Goal: Task Accomplishment & Management: Use online tool/utility

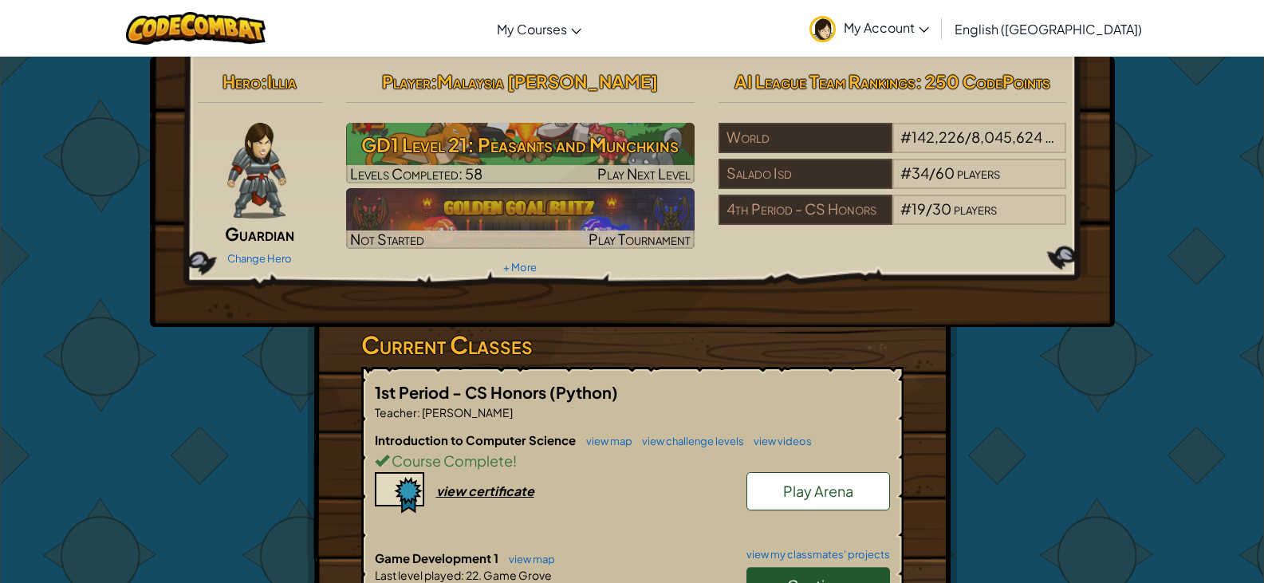
scroll to position [159, 0]
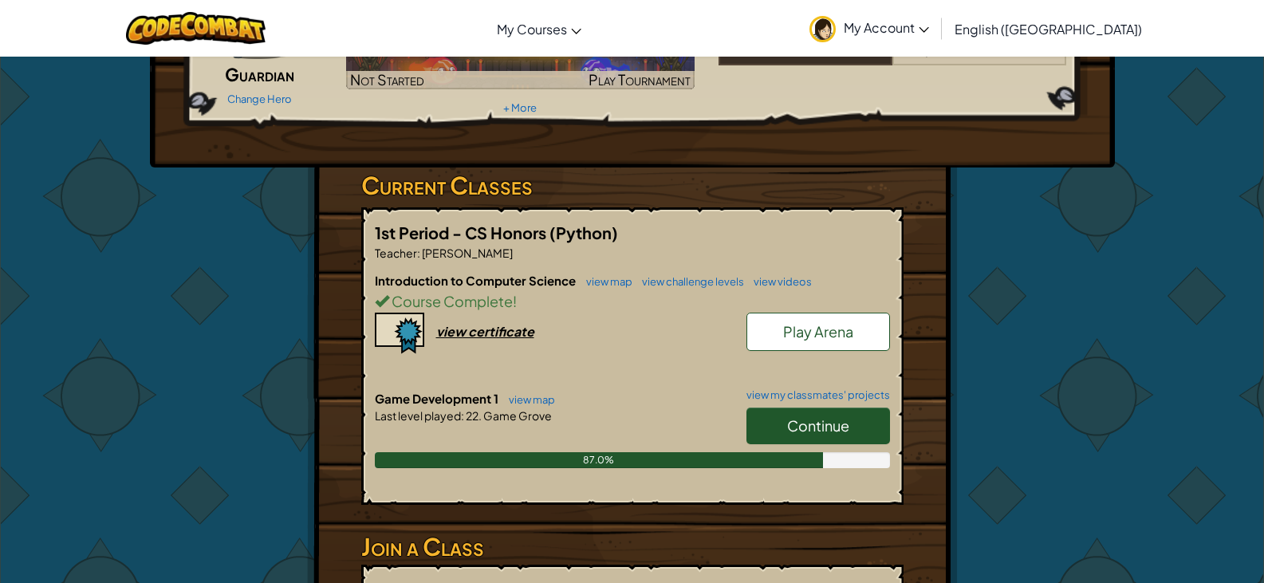
click at [796, 417] on span "Continue" at bounding box center [818, 425] width 62 height 18
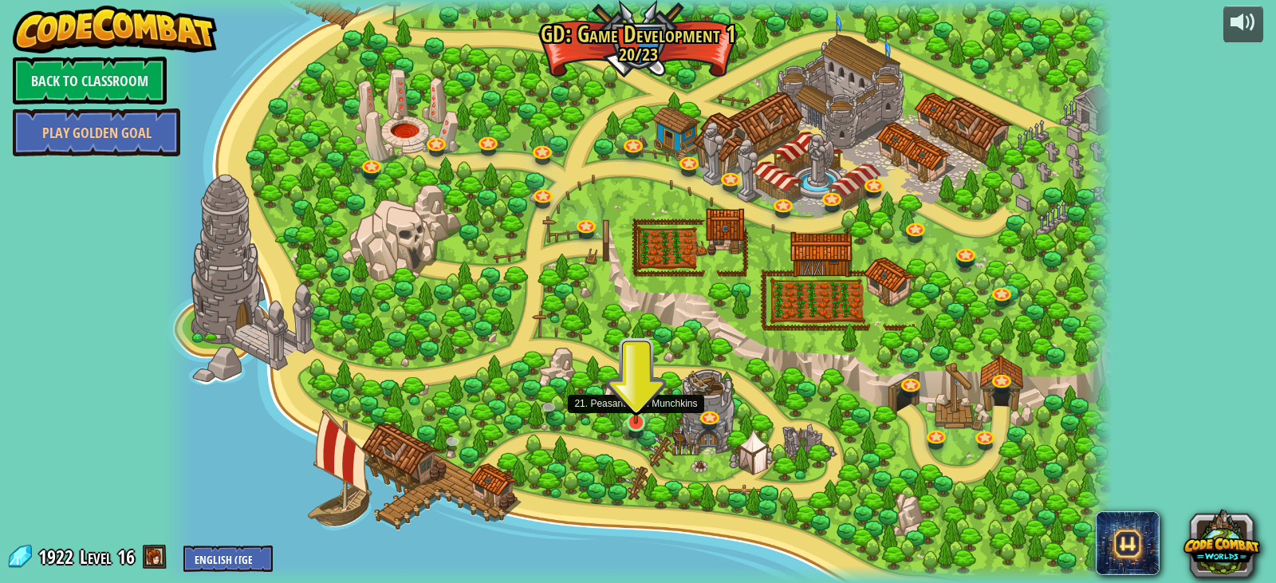
click at [634, 419] on img at bounding box center [635, 395] width 24 height 55
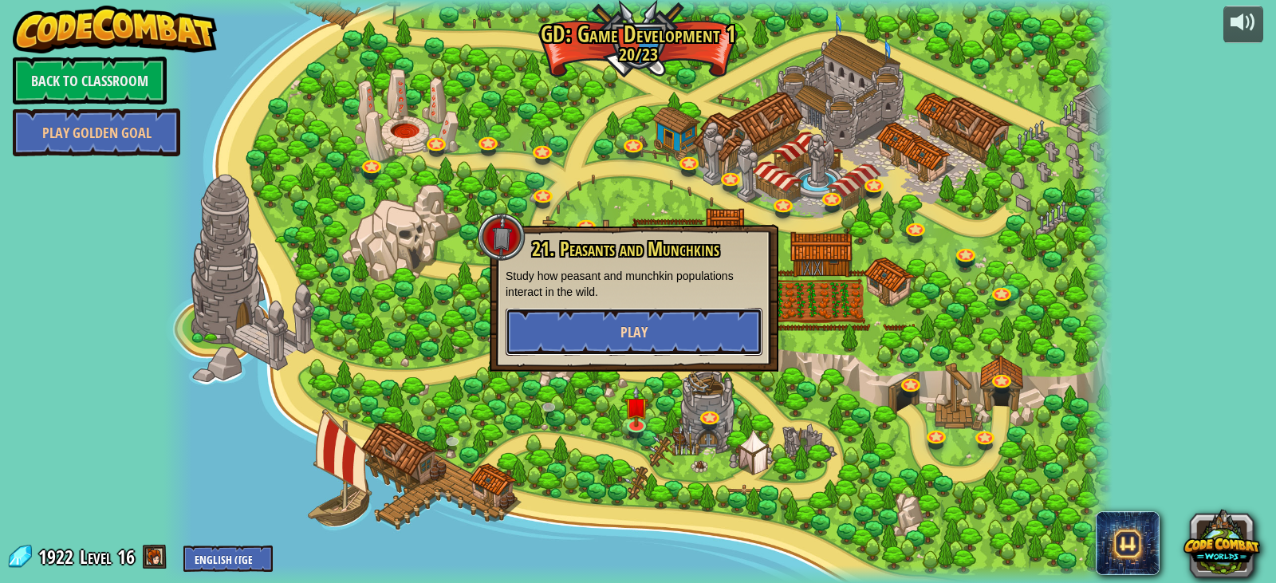
click at [630, 325] on span "Play" at bounding box center [633, 332] width 27 height 20
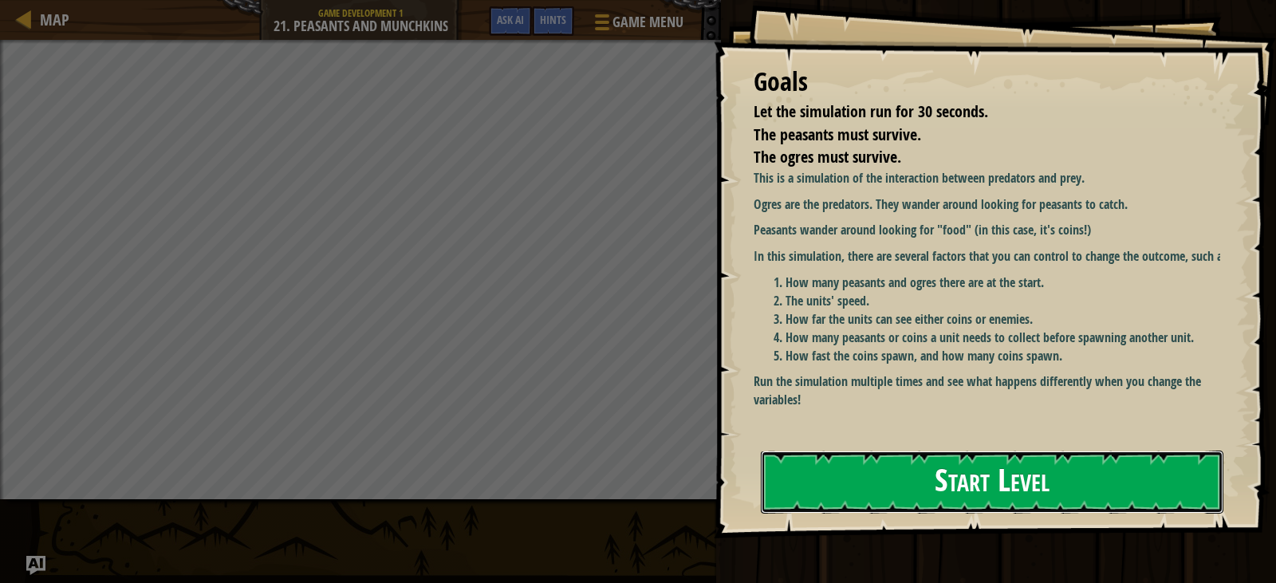
click at [1157, 450] on button "Start Level" at bounding box center [992, 481] width 462 height 63
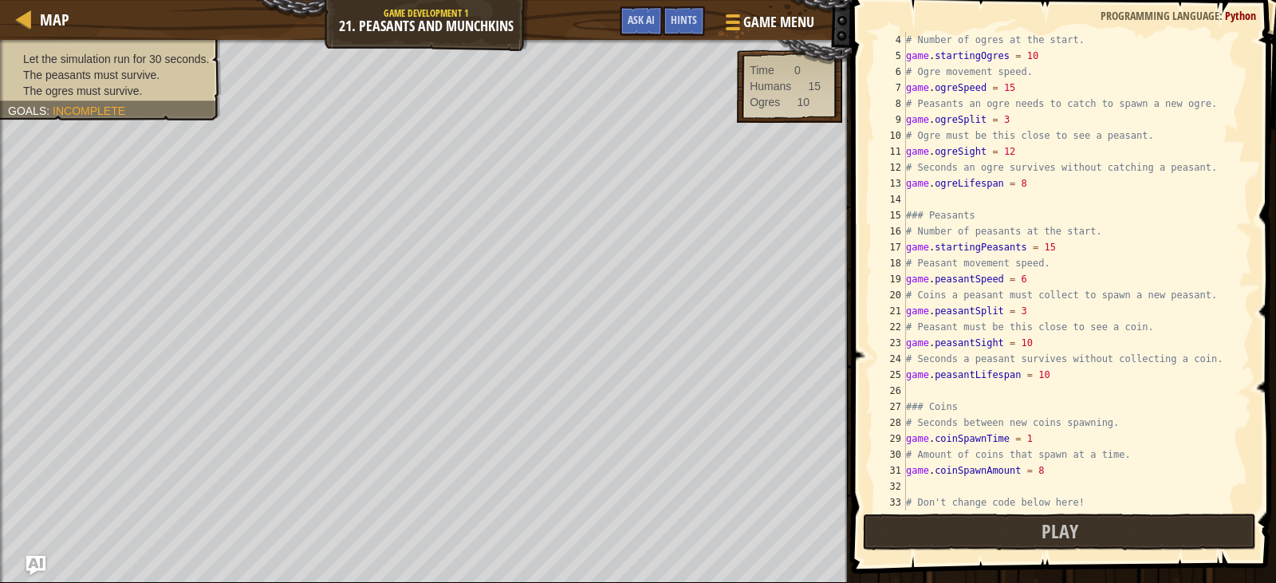
scroll to position [112, 0]
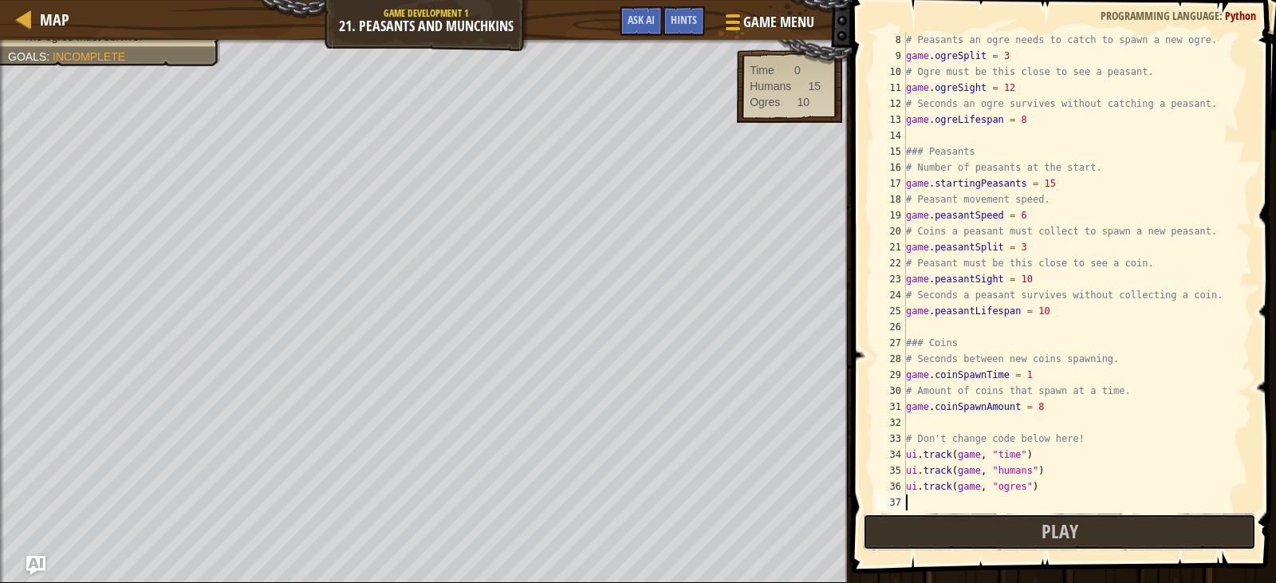
click at [953, 534] on button "Play" at bounding box center [1059, 531] width 392 height 37
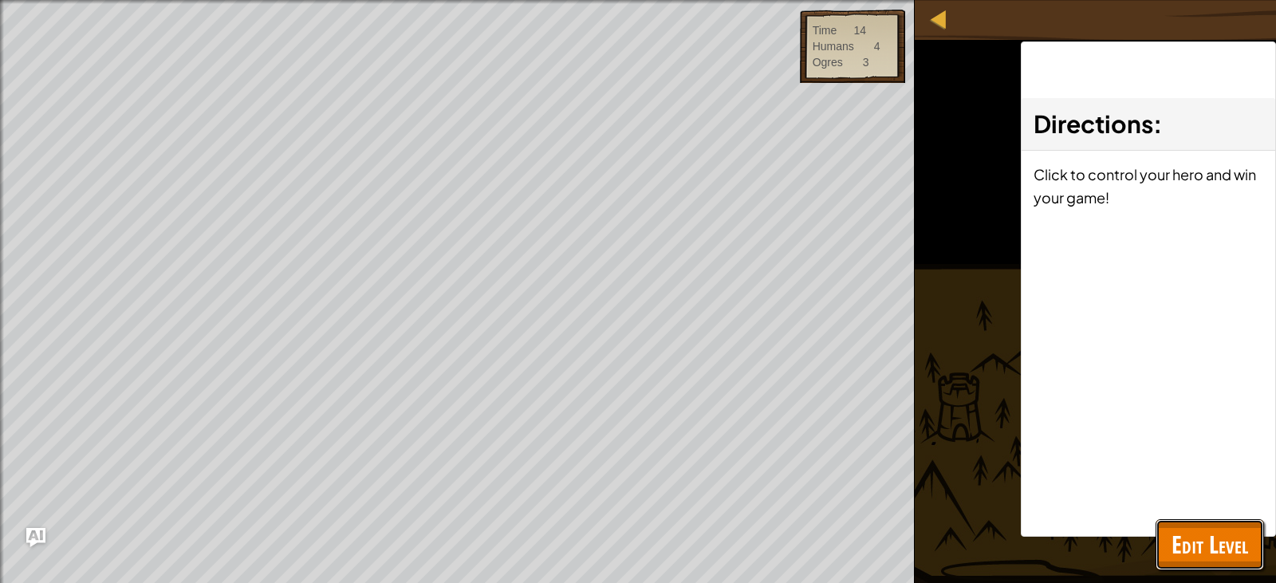
click at [1220, 538] on span "Edit Level" at bounding box center [1209, 544] width 77 height 33
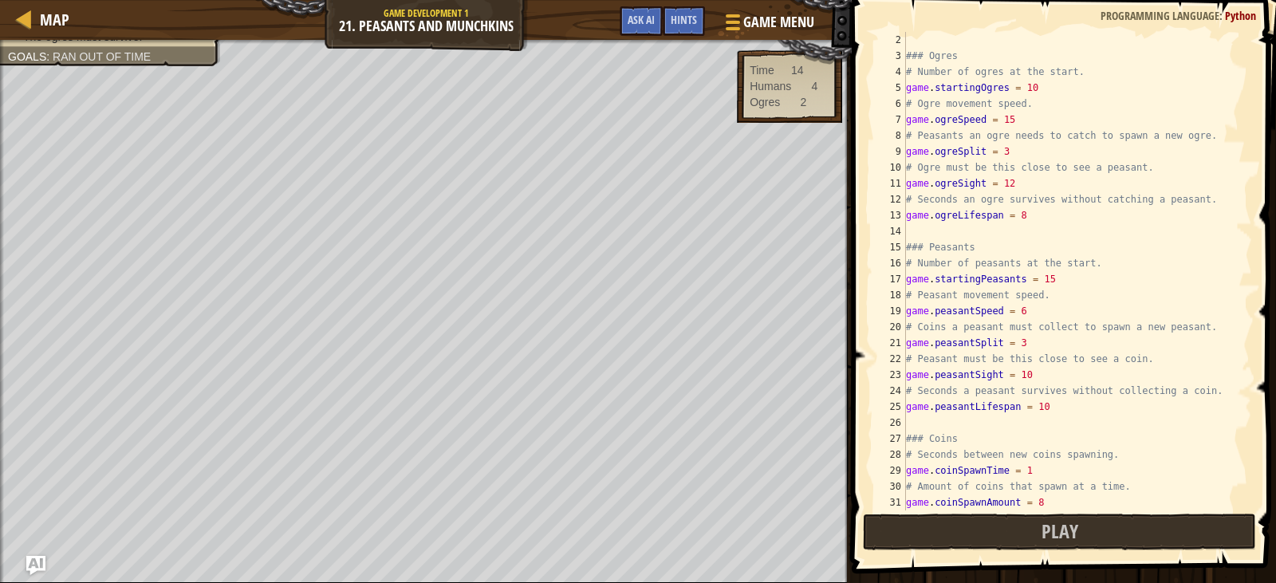
scroll to position [0, 0]
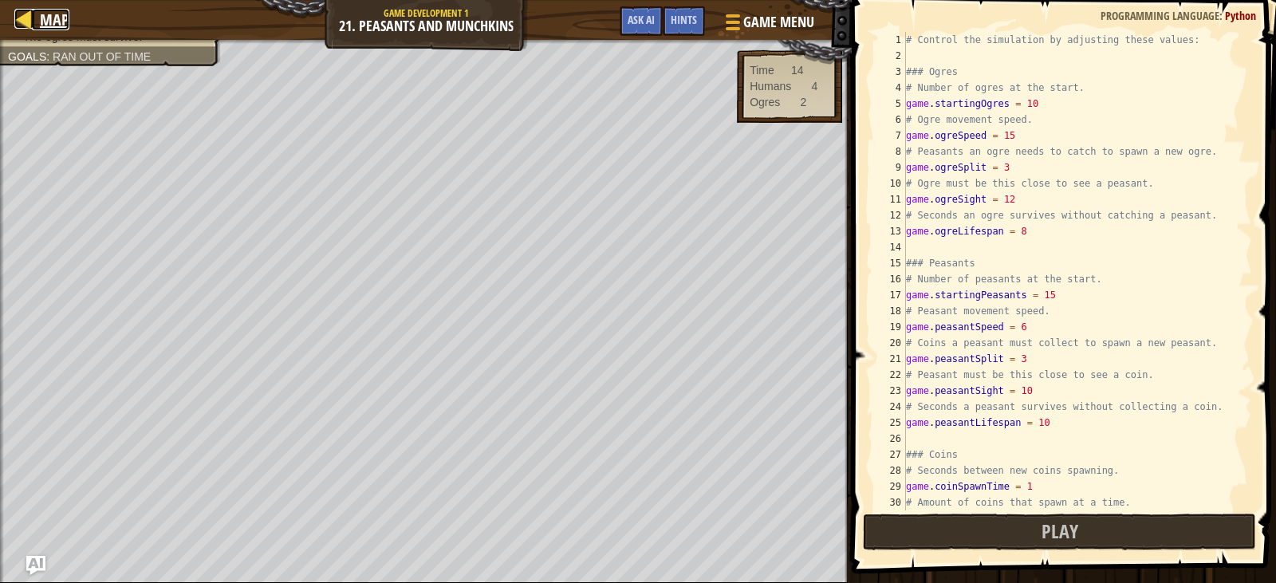
click at [64, 28] on span "Map" at bounding box center [54, 20] width 29 height 22
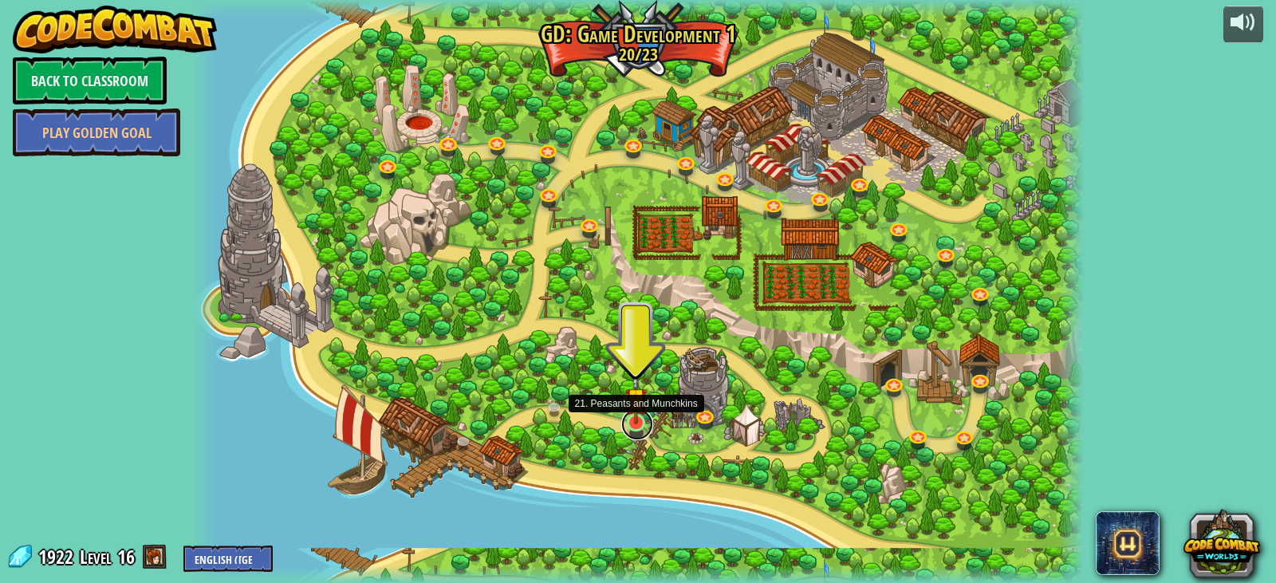
click at [644, 426] on link at bounding box center [637, 424] width 32 height 32
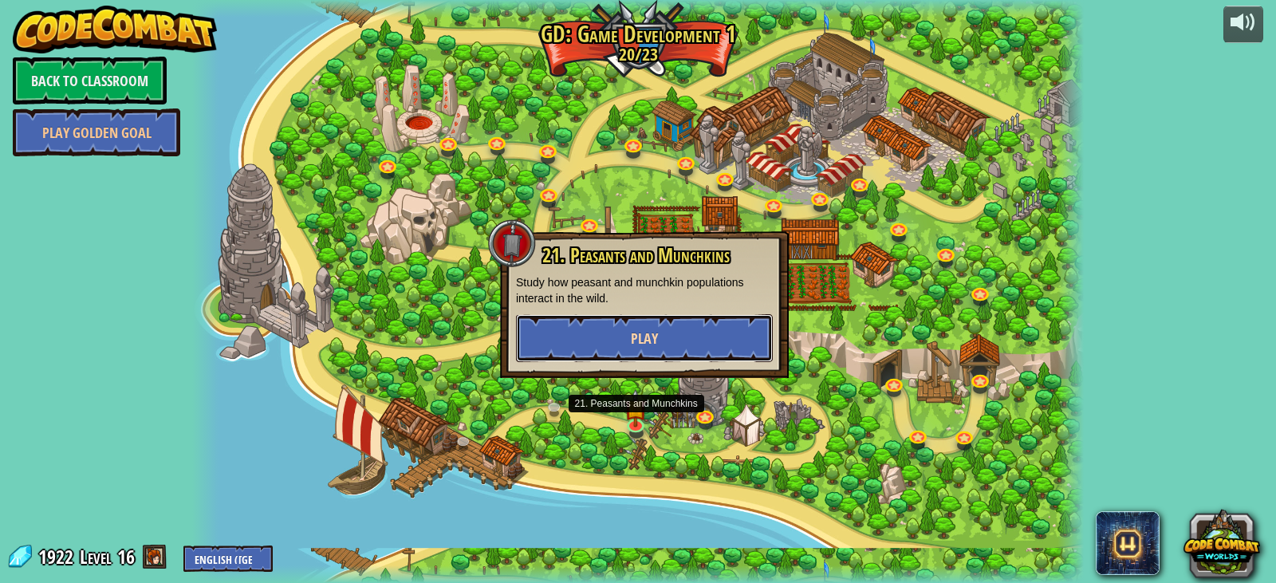
click at [627, 334] on button "Play" at bounding box center [644, 338] width 257 height 48
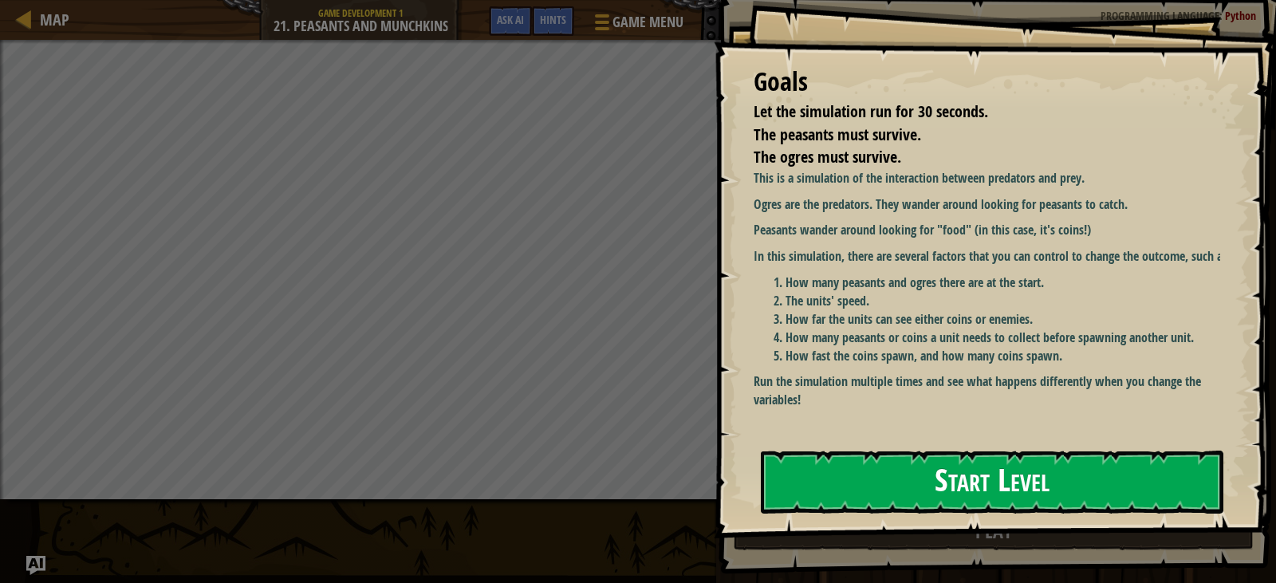
click at [873, 459] on button "Start Level" at bounding box center [992, 481] width 462 height 63
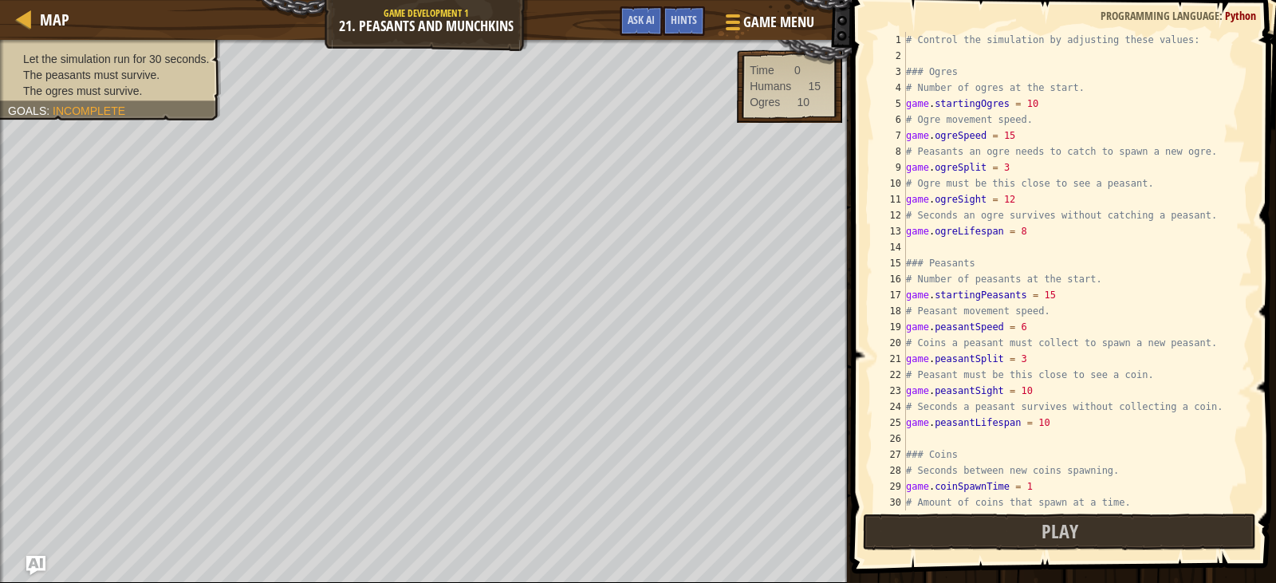
click at [1004, 138] on div "# Control the simulation by adjusting these values: ### Ogres # Number of ogres…" at bounding box center [1070, 287] width 337 height 510
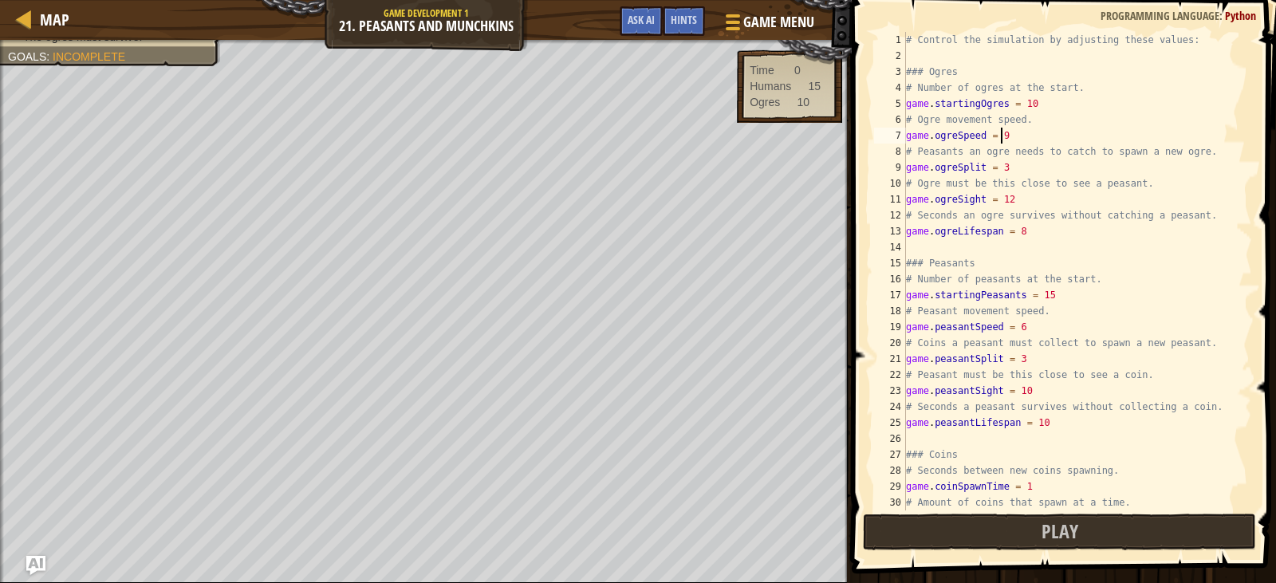
click at [1012, 168] on div "# Control the simulation by adjusting these values: ### Ogres # Number of ogres…" at bounding box center [1070, 287] width 337 height 510
click at [1003, 140] on div "# Control the simulation by adjusting these values: ### Ogres # Number of ogres…" at bounding box center [1070, 287] width 337 height 510
drag, startPoint x: 910, startPoint y: 513, endPoint x: 899, endPoint y: 517, distance: 11.4
click at [907, 512] on span at bounding box center [1065, 264] width 437 height 620
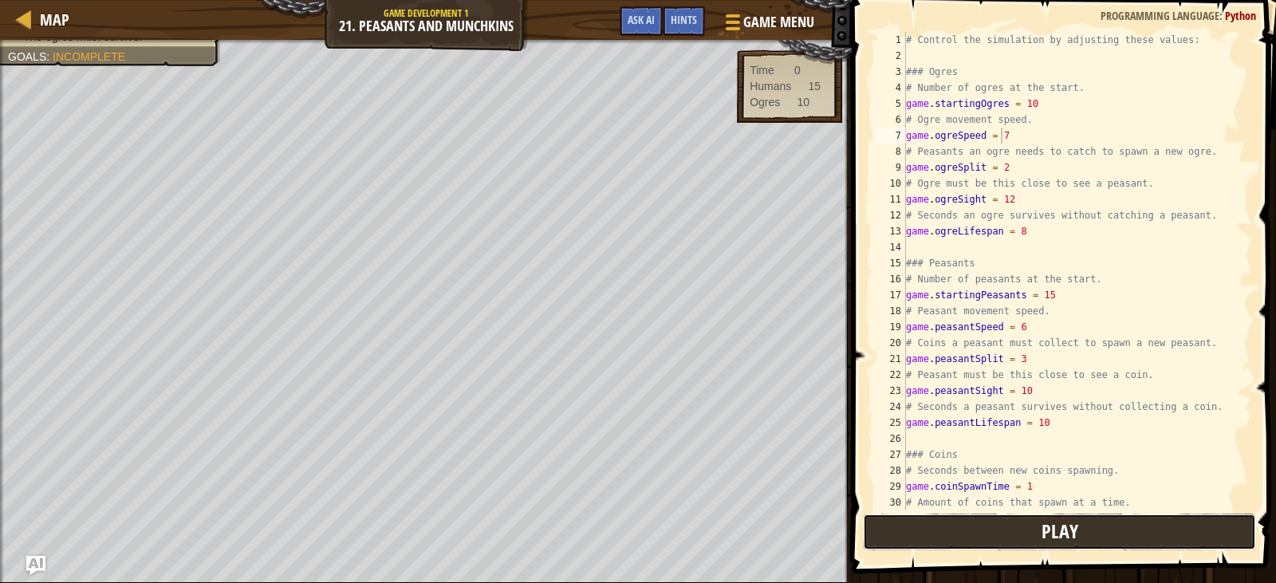
click at [896, 523] on button "Play" at bounding box center [1059, 531] width 392 height 37
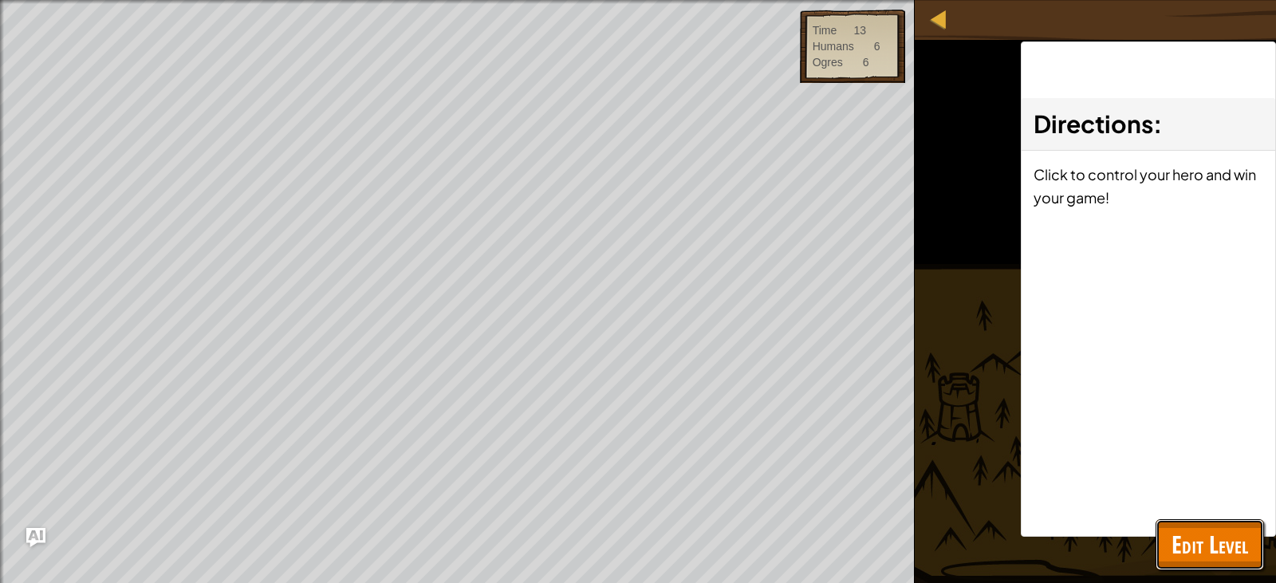
click at [1180, 535] on span "Edit Level" at bounding box center [1209, 544] width 77 height 33
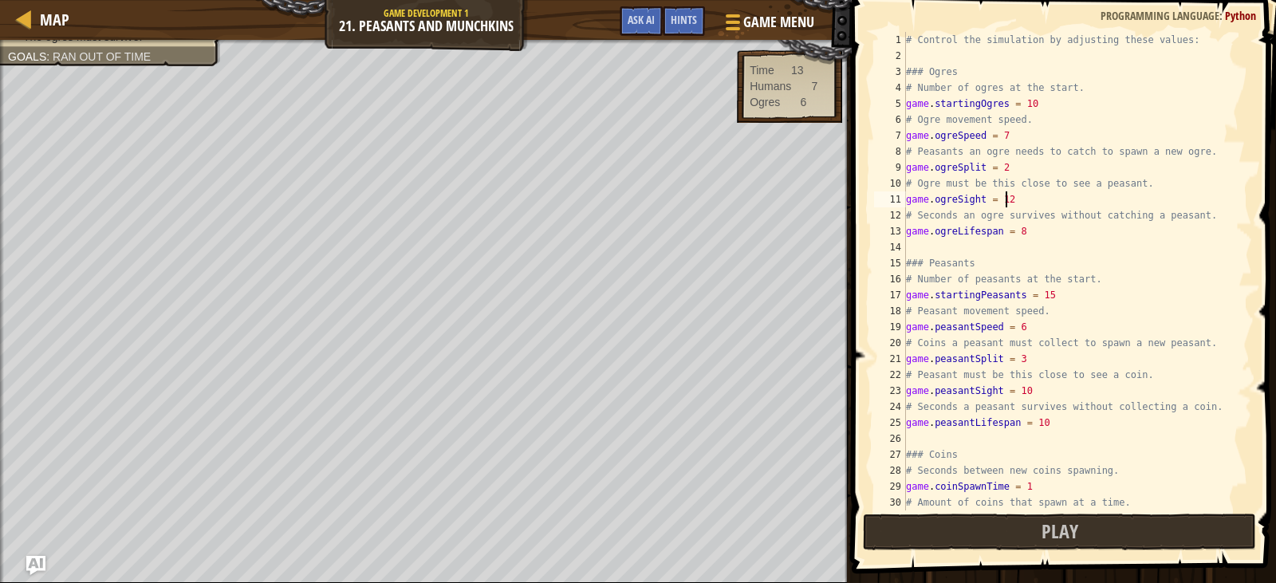
click at [1016, 199] on div "# Control the simulation by adjusting these values: ### Ogres # Number of ogres…" at bounding box center [1070, 287] width 337 height 510
click at [1019, 566] on div "game.ogreSight = 2 1 2 3 4 5 6 7 8 9 10 11 12 13 14 15 16 17 18 19 20 21 22 23 …" at bounding box center [1061, 318] width 429 height 620
click at [1006, 537] on button "Play" at bounding box center [1059, 531] width 392 height 37
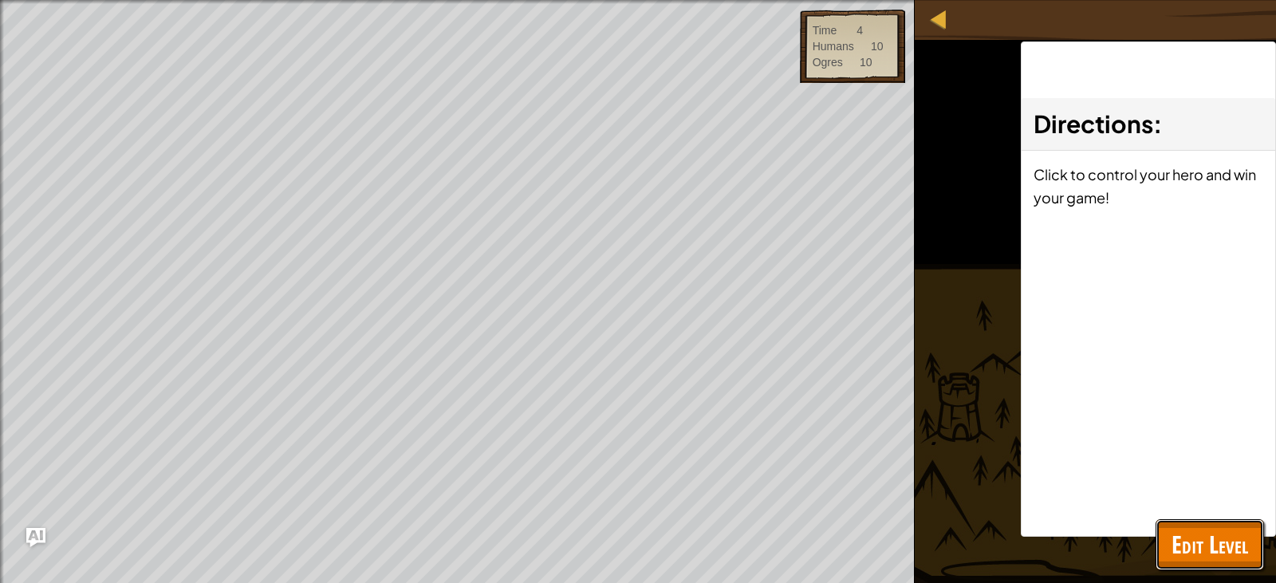
click at [1190, 557] on span "Edit Level" at bounding box center [1209, 544] width 77 height 33
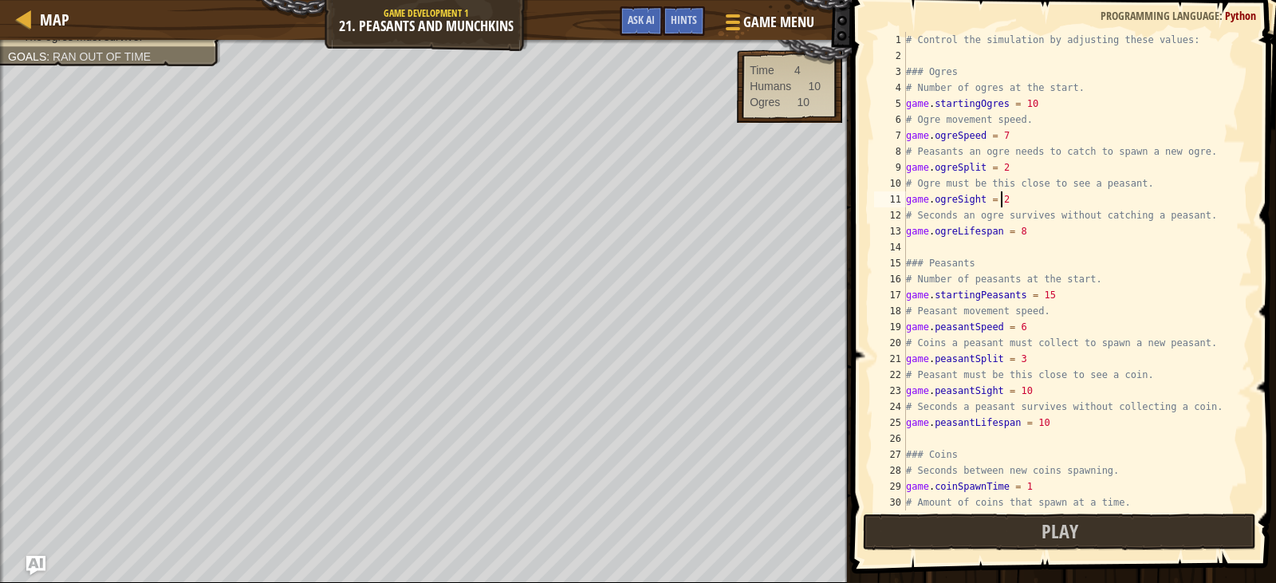
click at [1032, 192] on div "# Control the simulation by adjusting these values: ### Ogres # Number of ogres…" at bounding box center [1070, 287] width 337 height 510
type textarea "game.ogreSight = 12"
click at [1022, 533] on button "Play" at bounding box center [1059, 531] width 392 height 37
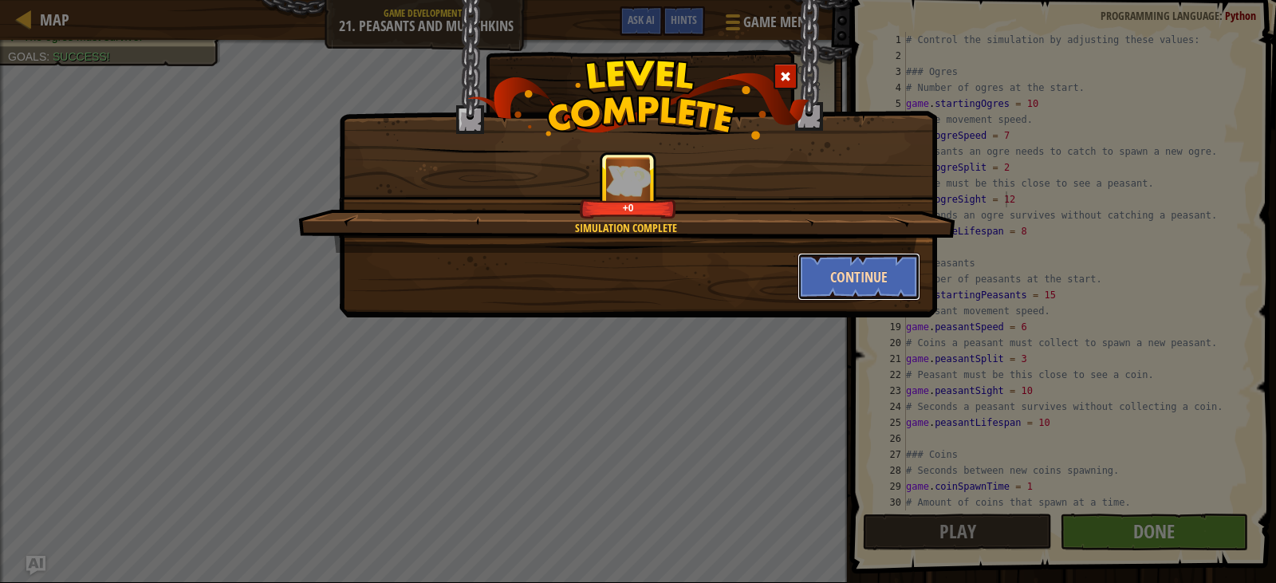
click at [863, 290] on button "Continue" at bounding box center [859, 277] width 124 height 48
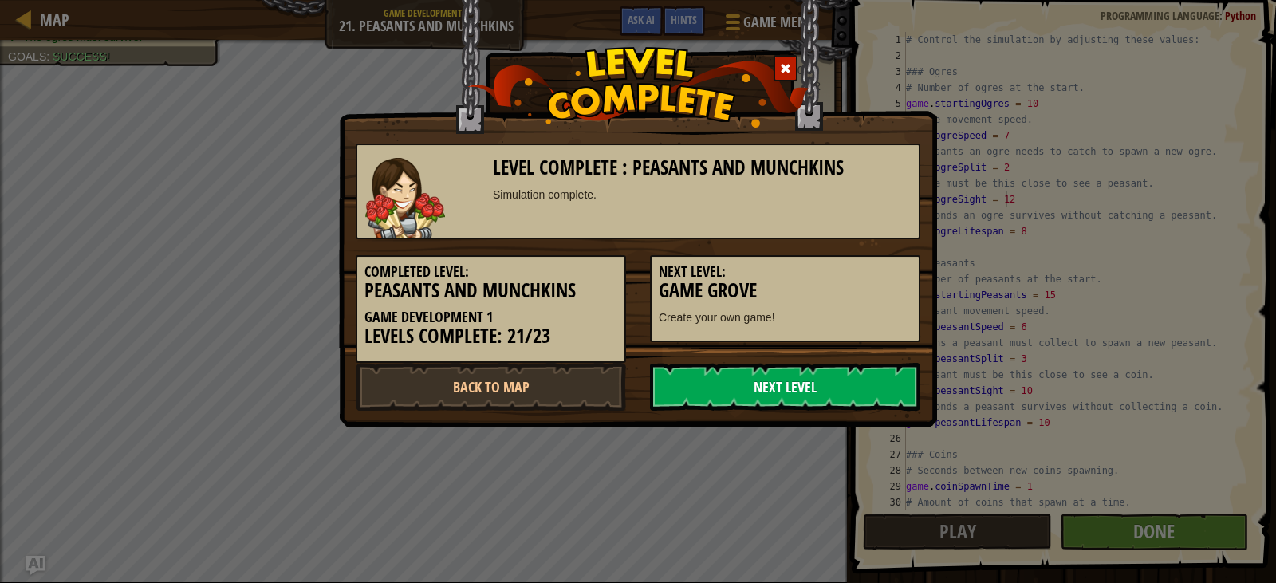
click at [830, 387] on link "Next Level" at bounding box center [785, 387] width 270 height 48
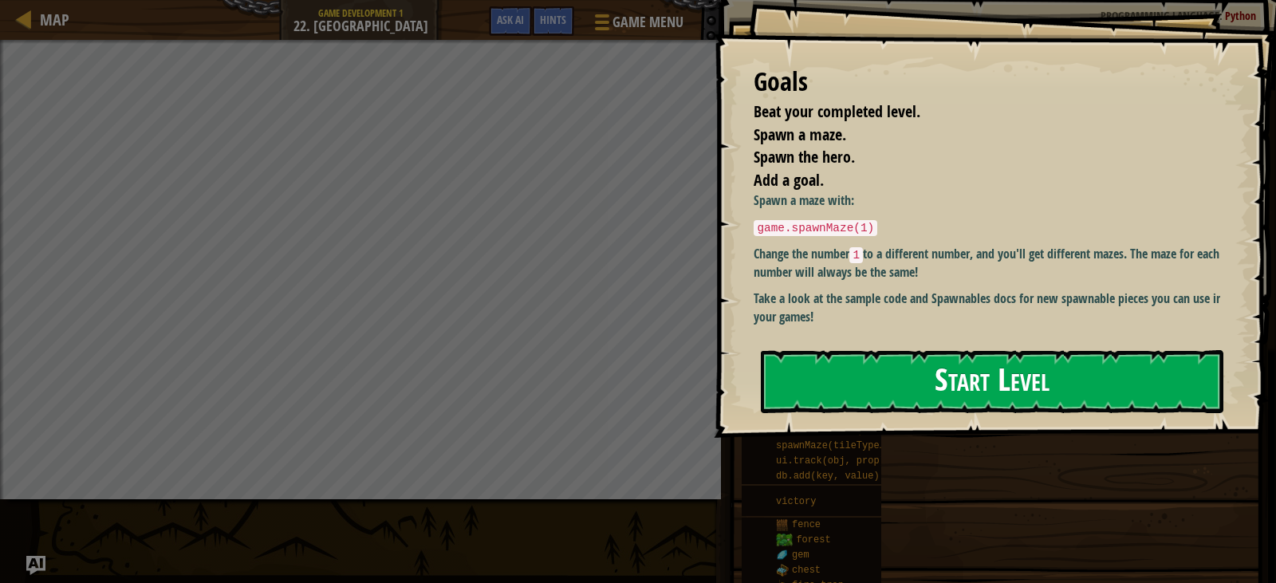
click at [1030, 376] on button "Start Level" at bounding box center [992, 381] width 462 height 63
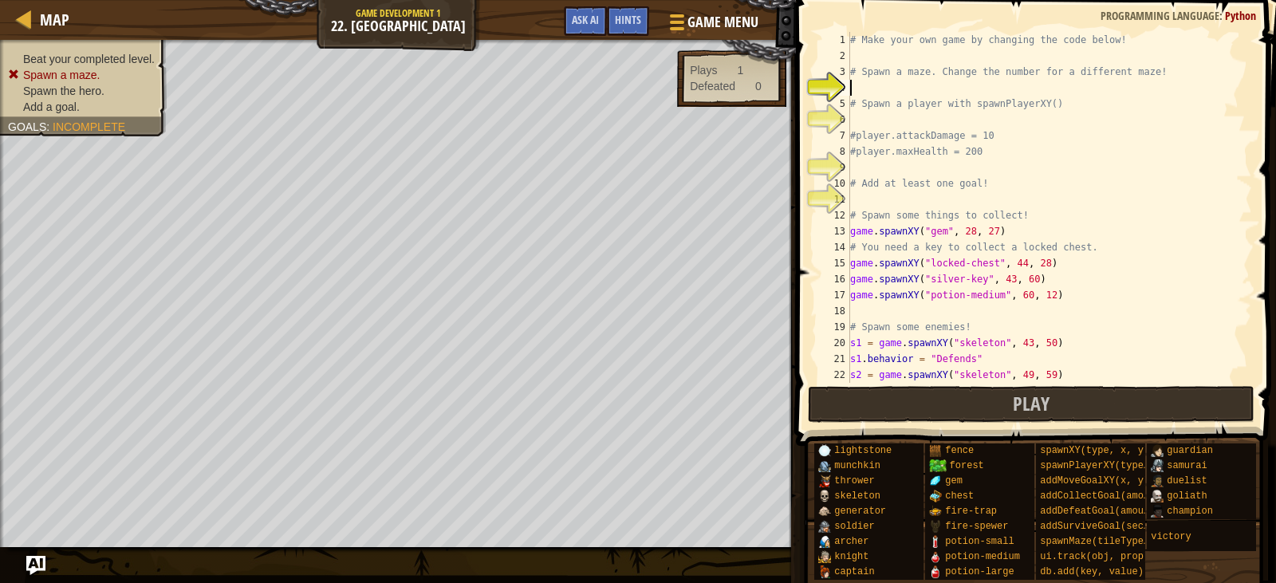
scroll to position [7, 0]
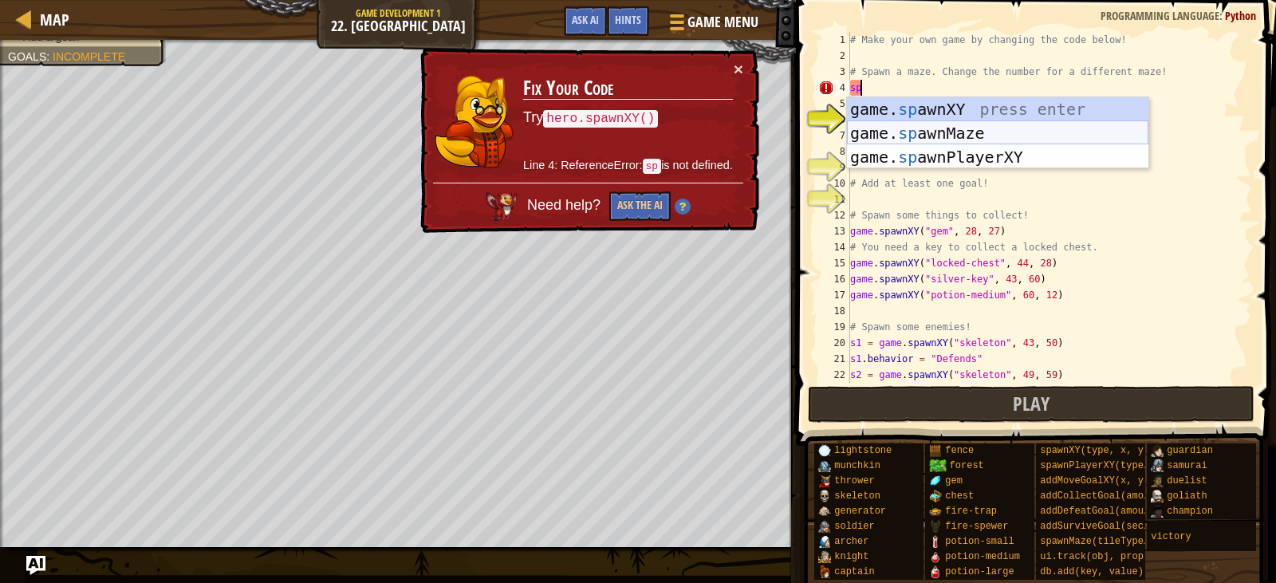
click at [983, 128] on div "game. sp awnXY press enter game. sp awnMaze press enter game. sp awnPlayerXY pr…" at bounding box center [997, 157] width 301 height 120
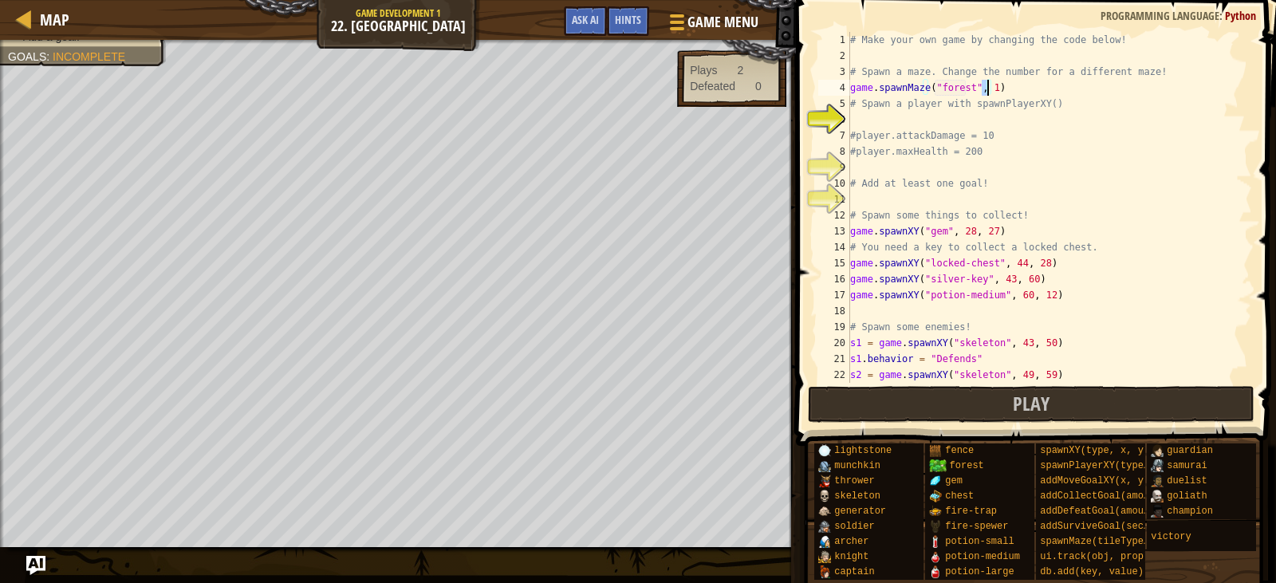
click at [934, 138] on div "# Make your own game by changing the code below! # Spawn a maze. Change the num…" at bounding box center [1043, 223] width 393 height 383
click at [987, 90] on div "# Make your own game by changing the code below! # Spawn a maze. Change the num…" at bounding box center [1043, 223] width 393 height 383
type textarea "game.spawnMaze("forest", 4)"
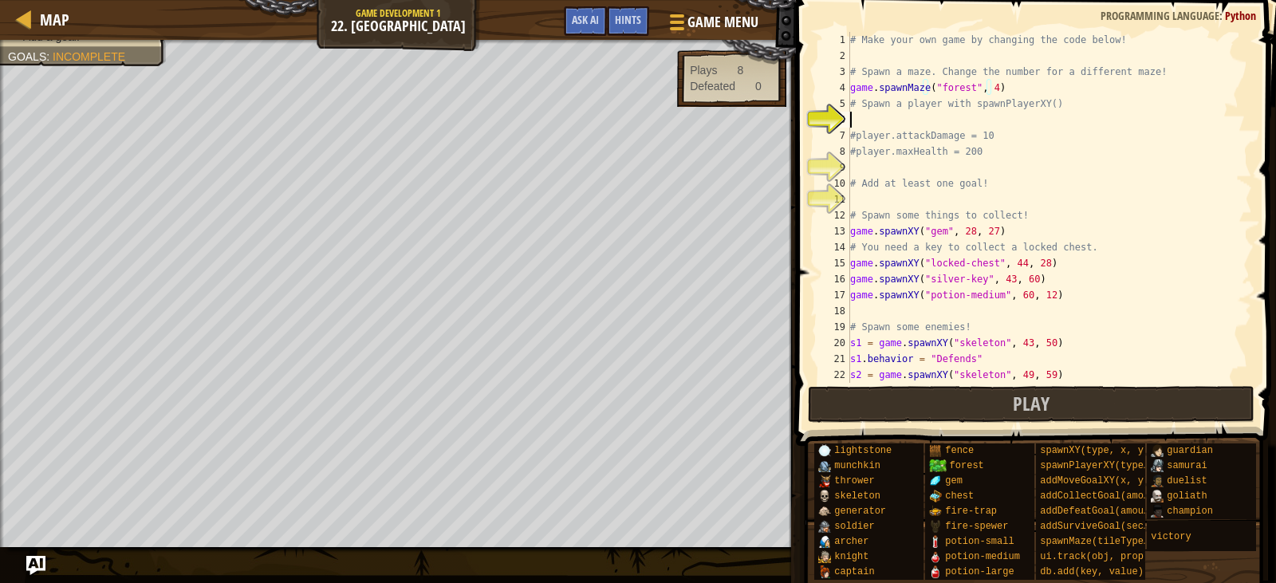
click at [899, 112] on div "# Make your own game by changing the code below! # Spawn a maze. Change the num…" at bounding box center [1043, 223] width 393 height 383
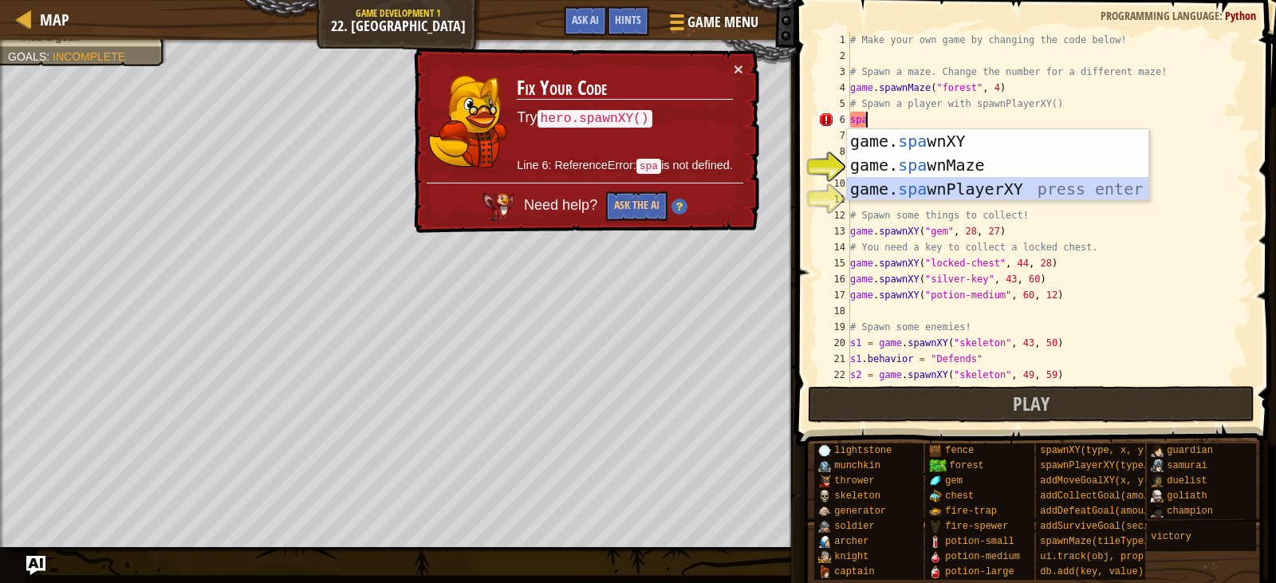
click at [952, 188] on div "game. spa wnXY press enter game. spa wnMaze press enter game. spa wnPlayerXY pr…" at bounding box center [997, 189] width 301 height 120
type textarea "player = game.spawnPlayerXY("captain", 36, 30)"
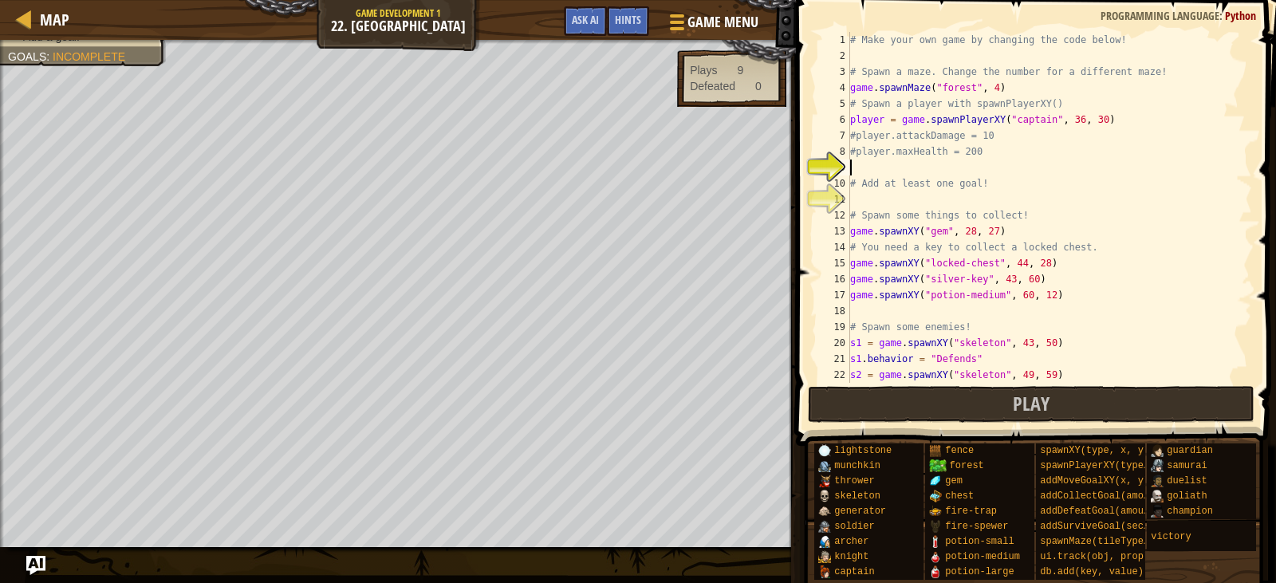
click at [951, 167] on div "# Make your own game by changing the code below! # Spawn a maze. Change the num…" at bounding box center [1043, 223] width 393 height 383
type textarea "player.maxHealth = 200"
click at [883, 206] on div "# Make your own game by changing the code below! # Spawn a maze. Change the num…" at bounding box center [1043, 223] width 393 height 383
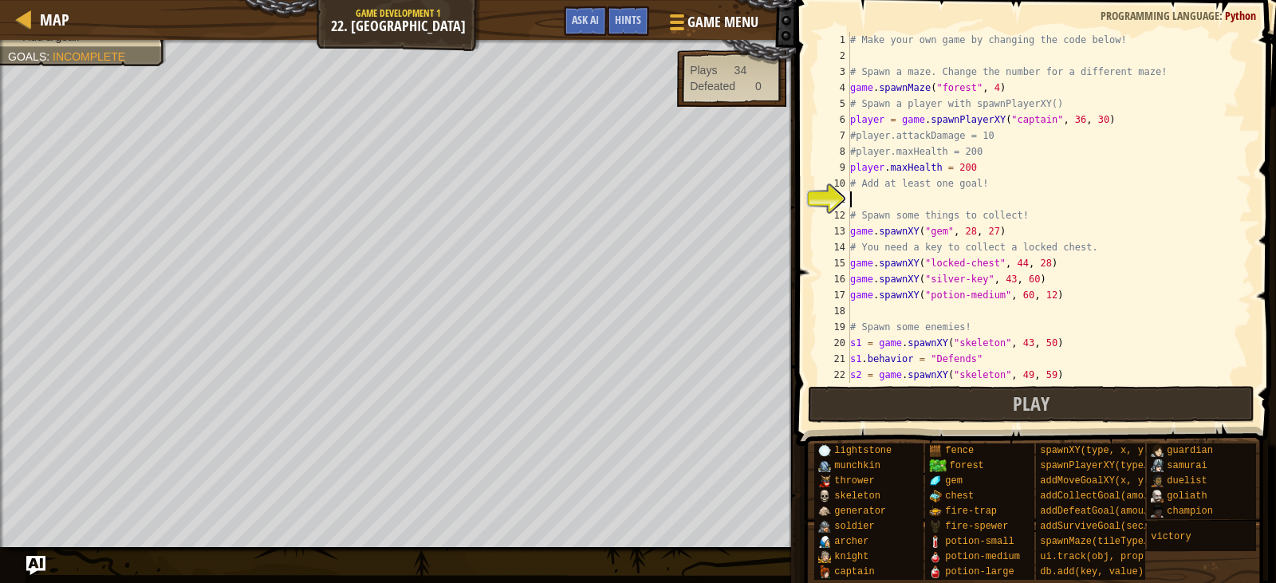
scroll to position [7, 0]
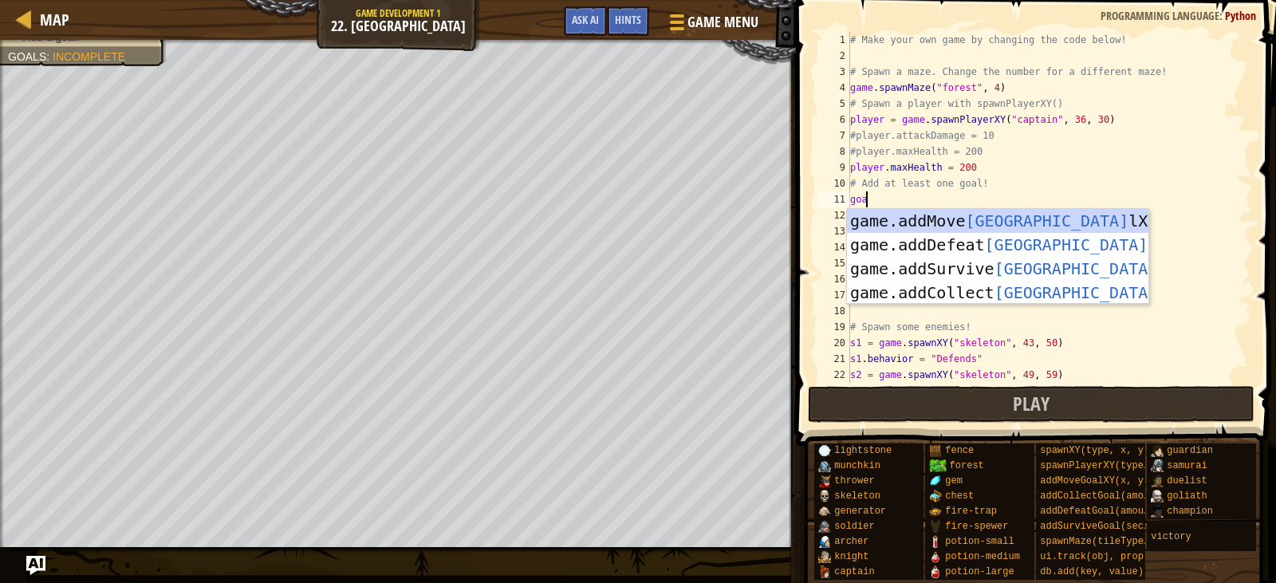
type textarea "goal"
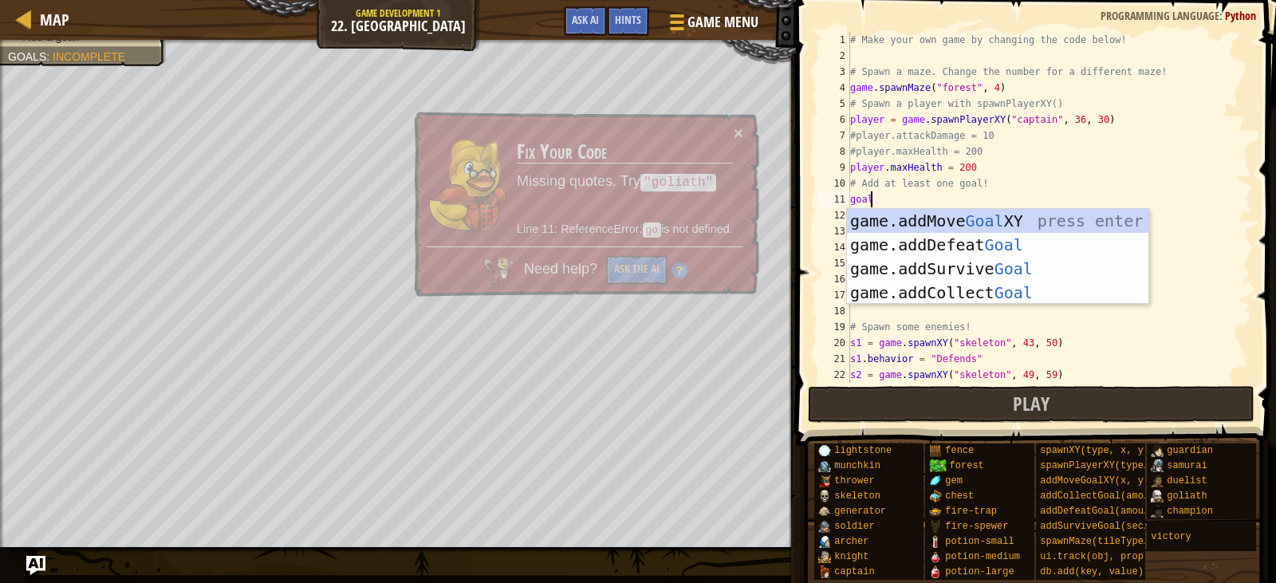
scroll to position [7, 1]
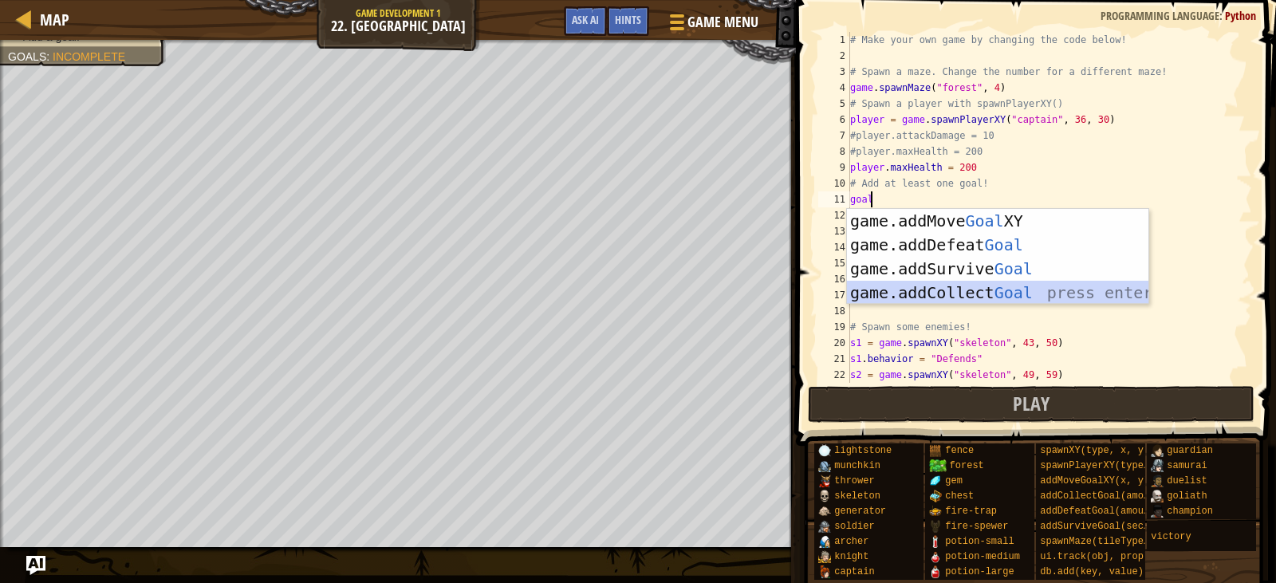
click at [960, 293] on div "game.addMove Goal XY press enter game.addDefeat Goal press enter game.addSurviv…" at bounding box center [997, 280] width 301 height 143
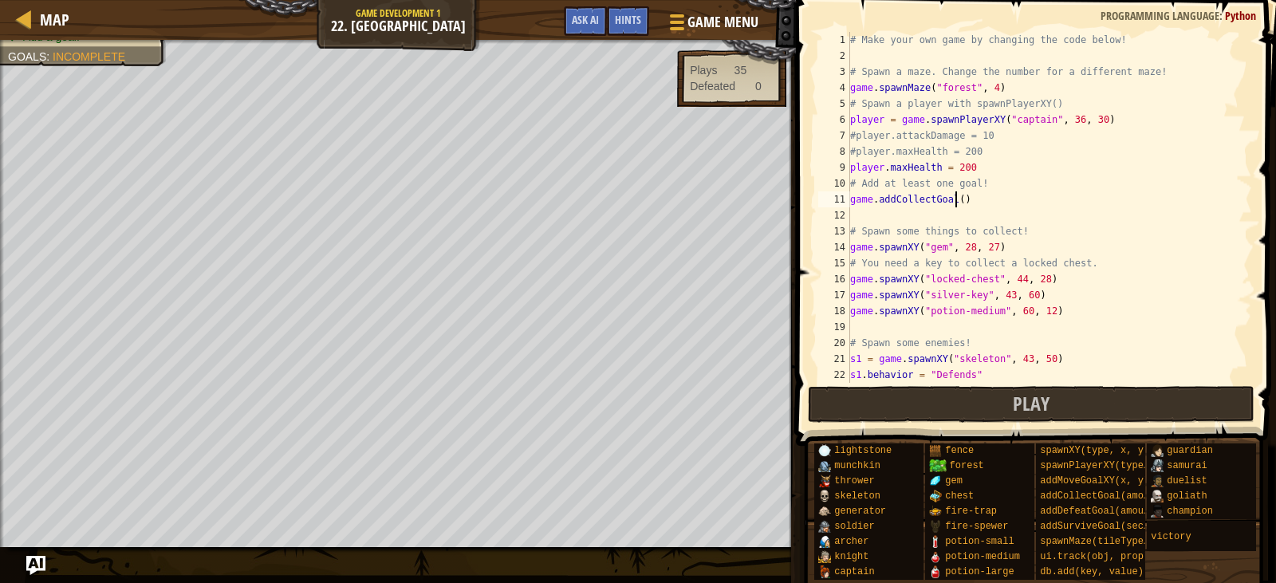
click at [953, 196] on div "# Make your own game by changing the code below! # Spawn a maze. Change the num…" at bounding box center [1043, 223] width 393 height 383
type textarea "game.addCollectGoal(1)"
click at [894, 415] on button "Play" at bounding box center [1031, 404] width 447 height 37
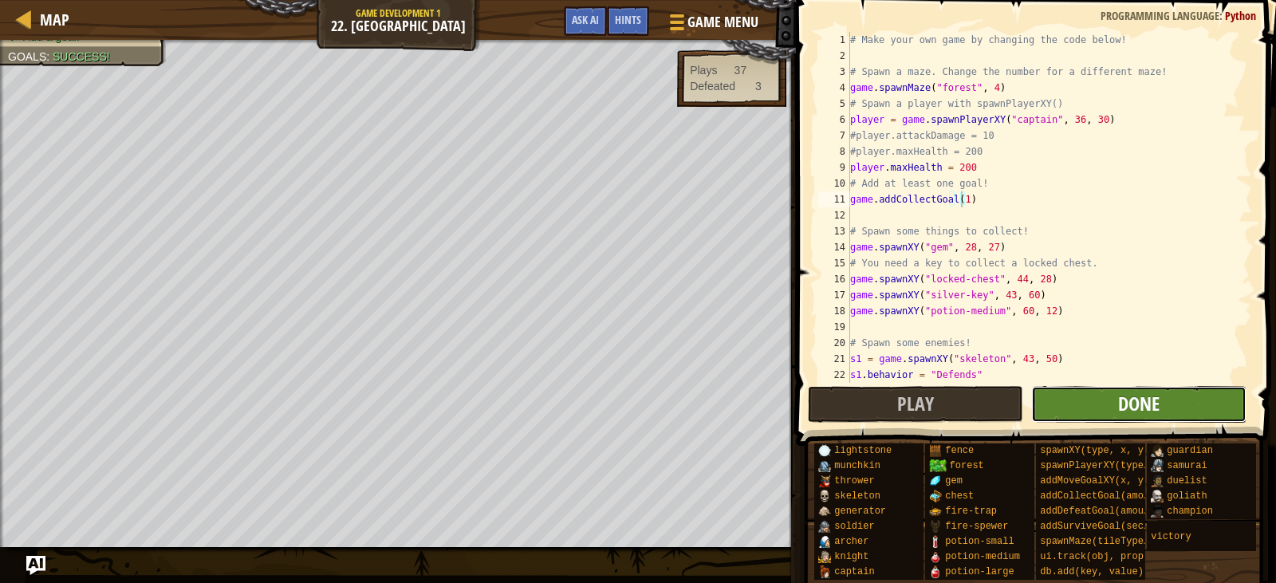
click at [1122, 411] on span "Done" at bounding box center [1138, 404] width 41 height 26
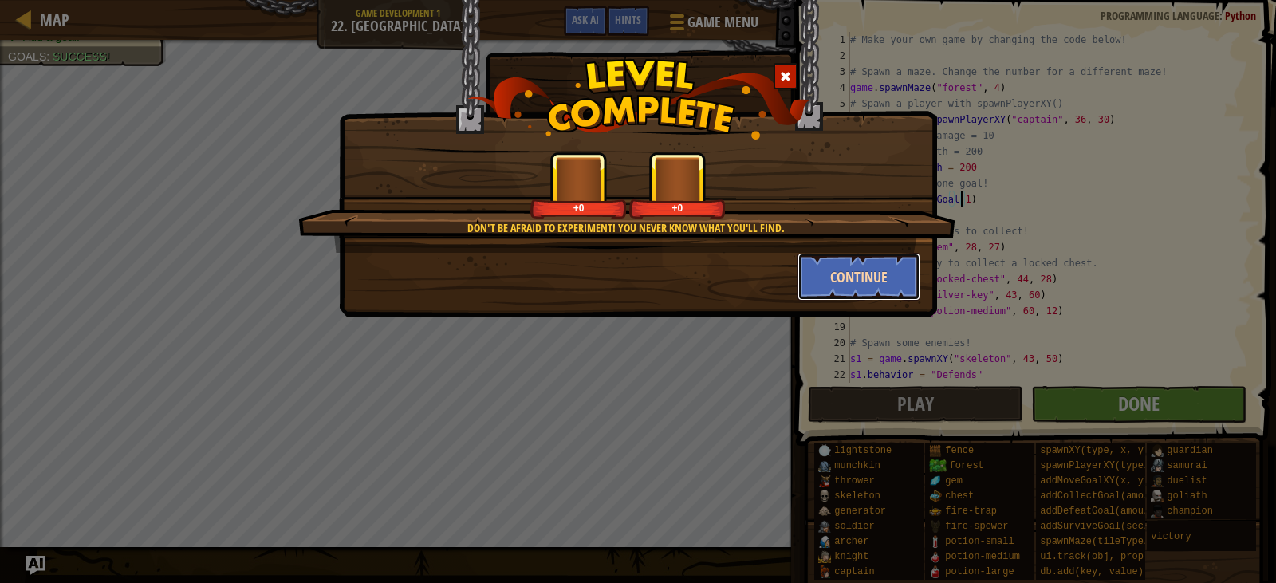
click at [804, 277] on button "Continue" at bounding box center [859, 277] width 124 height 48
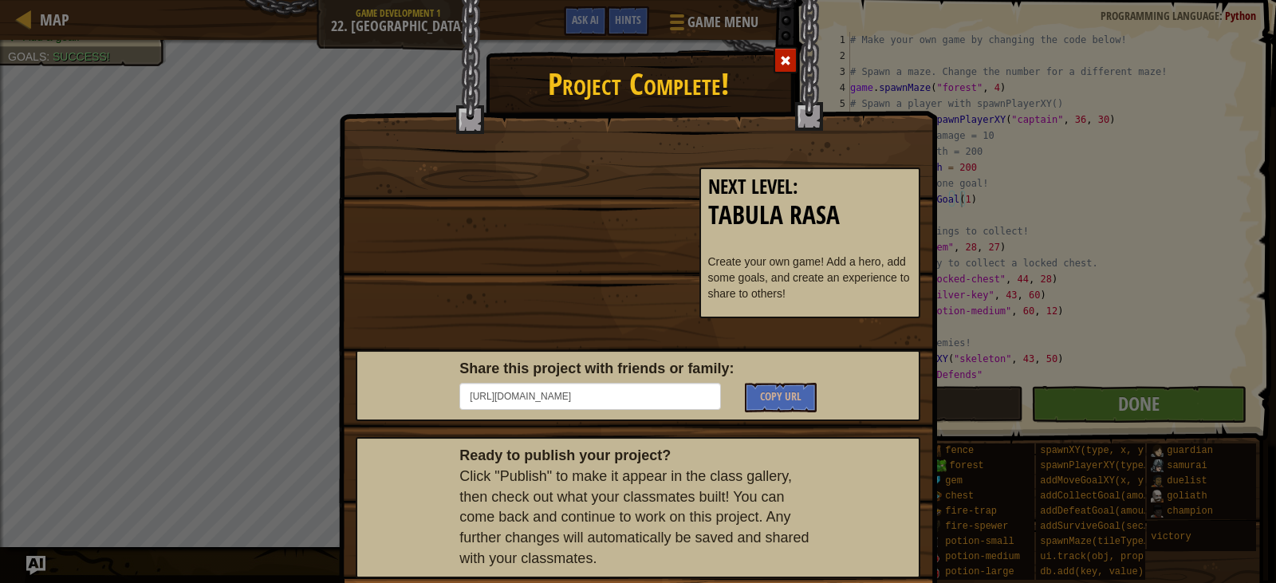
drag, startPoint x: 316, startPoint y: 87, endPoint x: 299, endPoint y: 93, distance: 18.7
click at [307, 92] on div "Project Complete! Next Level : Tabula Rasa Create your own game! Add a hero, ad…" at bounding box center [638, 291] width 1276 height 583
click at [0, 35] on div "Project Complete! Next Level : Tabula Rasa Create your own game! Add a hero, ad…" at bounding box center [638, 291] width 1276 height 583
drag, startPoint x: 18, startPoint y: 22, endPoint x: 62, endPoint y: 17, distance: 44.1
click at [22, 20] on div "Project Complete! Next Level : Tabula Rasa Create your own game! Add a hero, ad…" at bounding box center [638, 291] width 1276 height 583
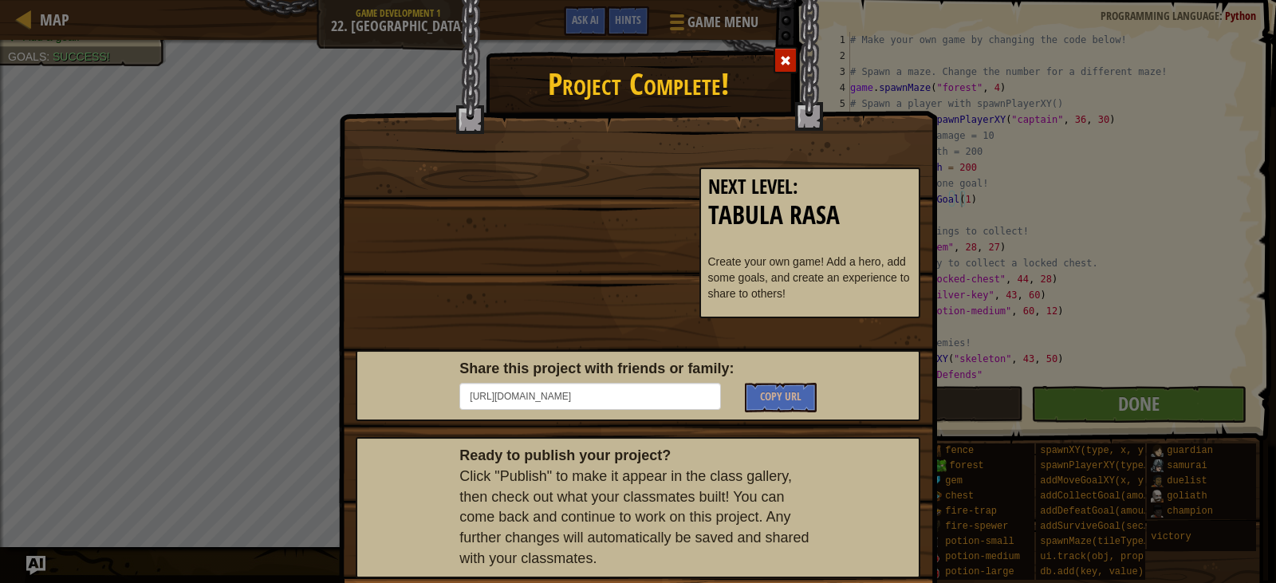
click at [773, 68] on div at bounding box center [785, 60] width 24 height 26
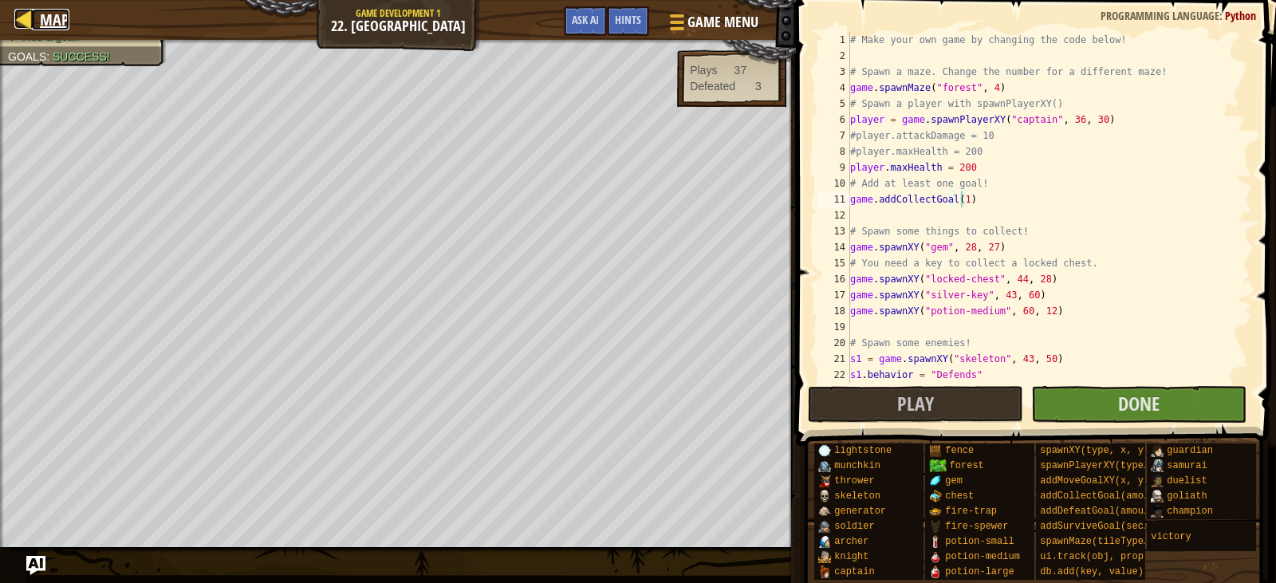
click at [36, 16] on link "Map" at bounding box center [50, 20] width 37 height 22
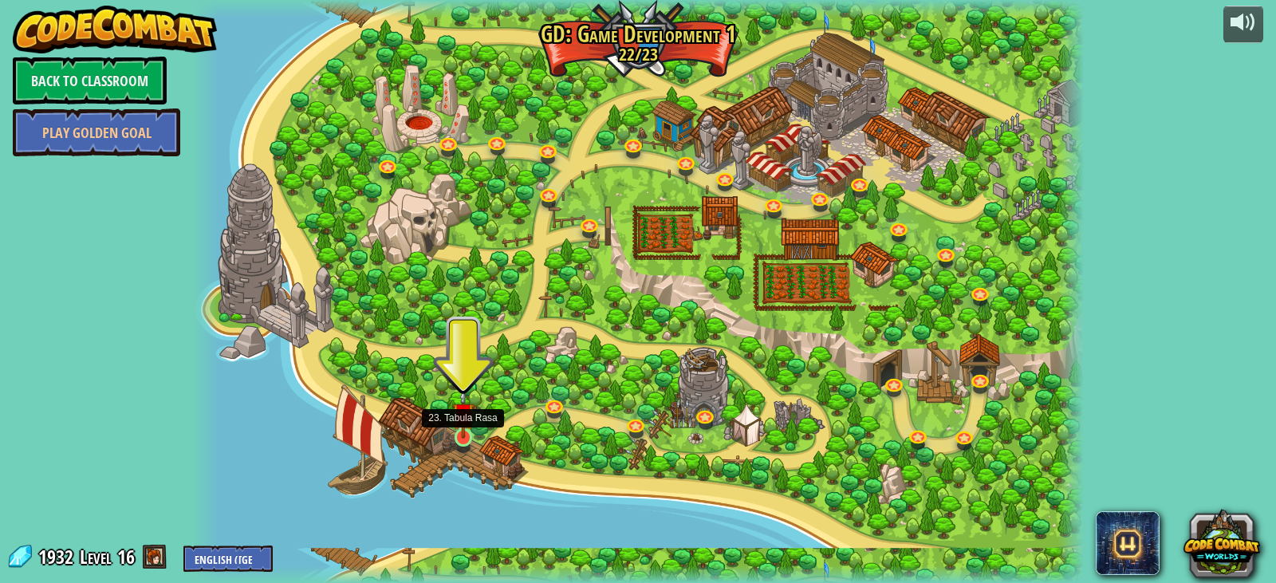
click at [466, 428] on img at bounding box center [463, 413] width 22 height 51
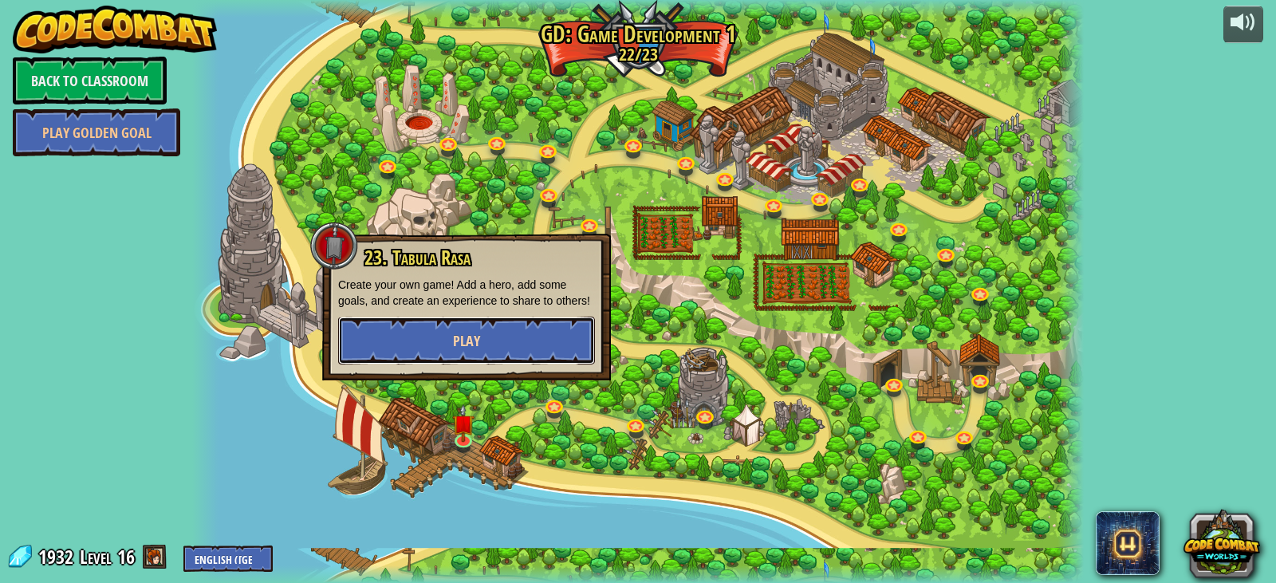
click at [455, 348] on span "Play" at bounding box center [466, 341] width 27 height 20
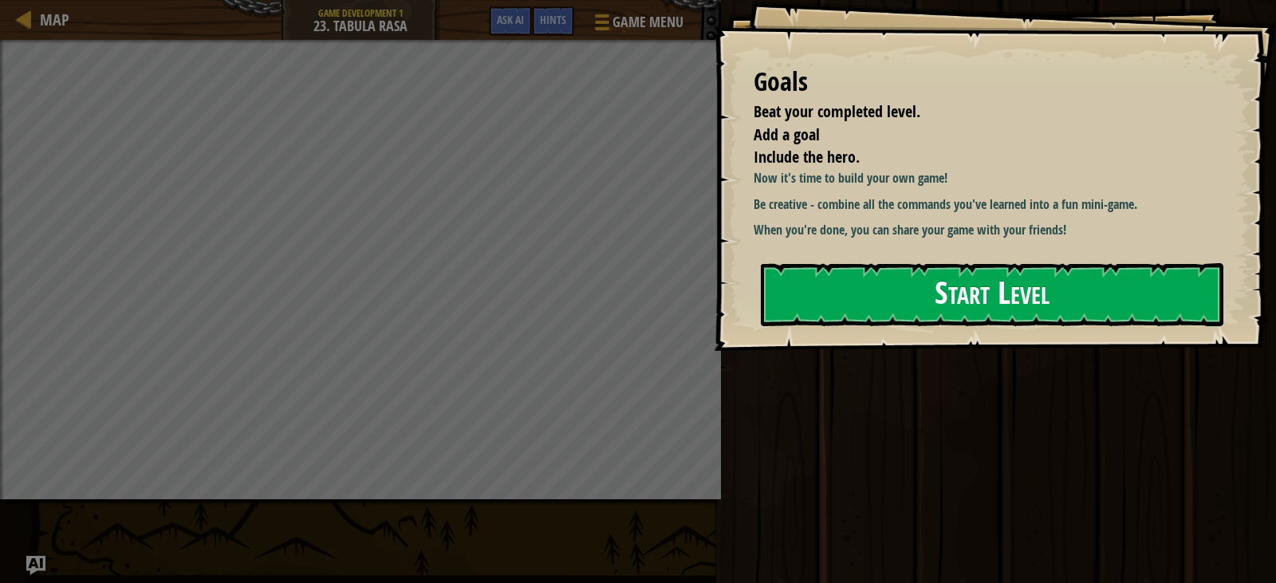
click at [923, 308] on button "Start Level" at bounding box center [992, 294] width 462 height 63
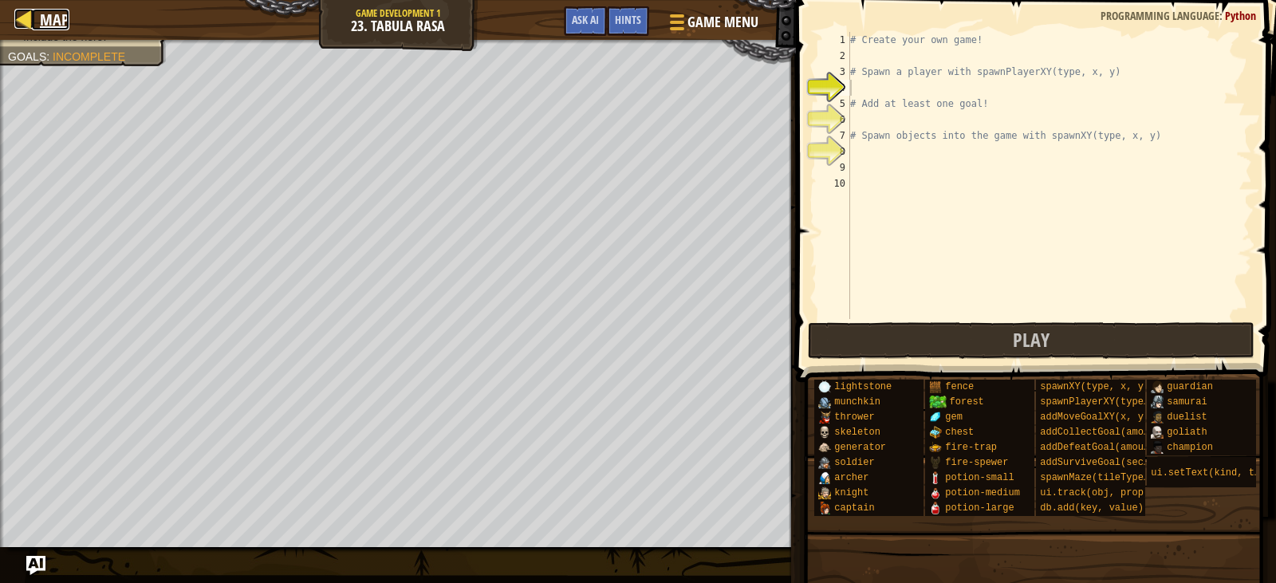
click at [50, 13] on span "Map" at bounding box center [54, 20] width 29 height 22
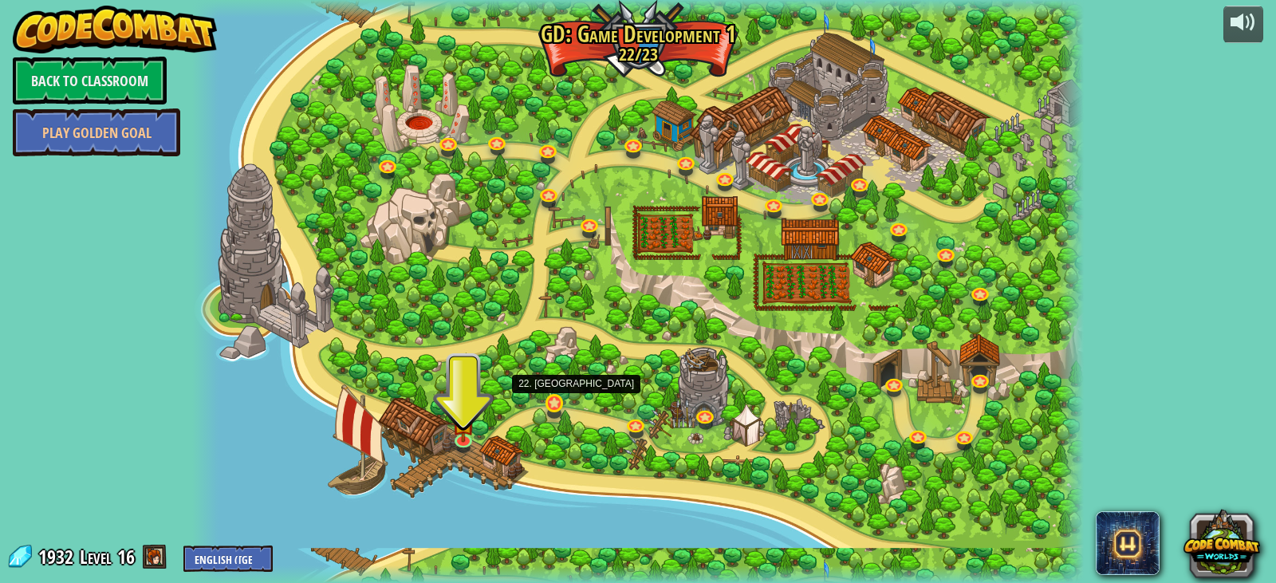
click at [540, 403] on div "3. Hero's Journey Spawn a player, and set a destination. Play 2. Click Gait Pla…" at bounding box center [637, 291] width 891 height 583
click at [568, 404] on link at bounding box center [556, 404] width 32 height 32
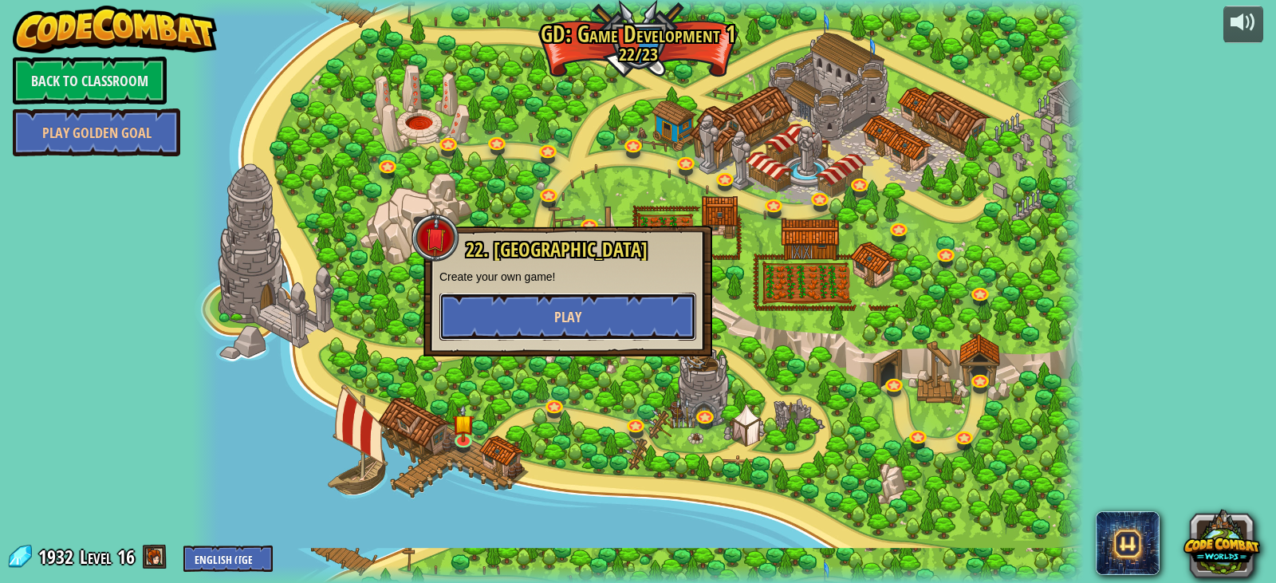
click at [574, 328] on button "Play" at bounding box center [567, 317] width 257 height 48
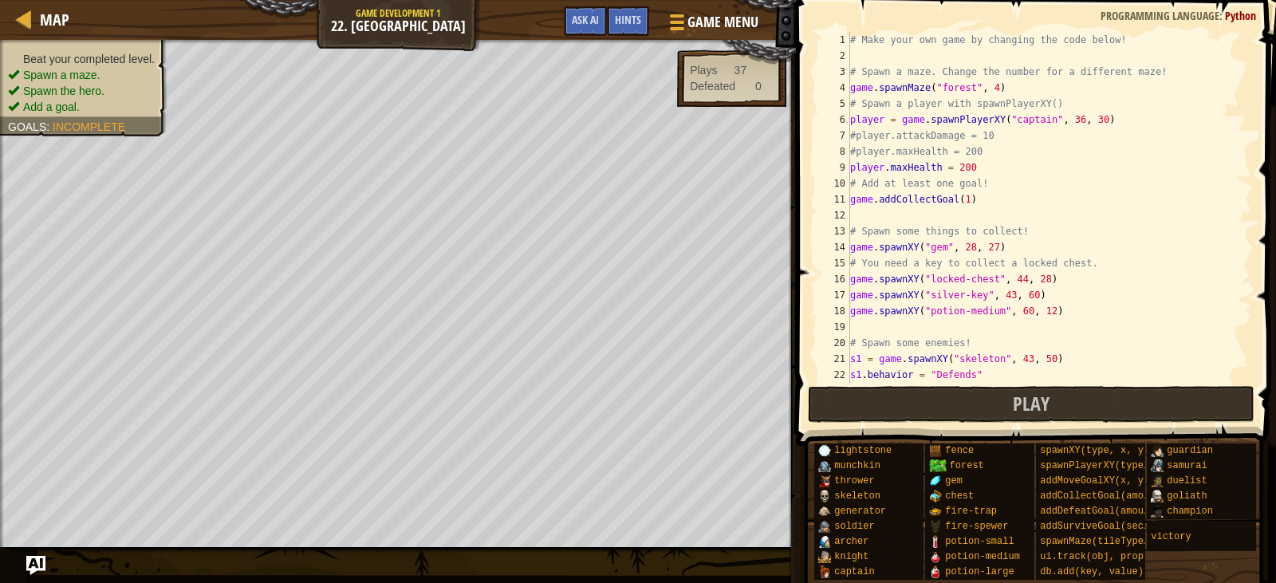
click at [988, 87] on div "# Make your own game by changing the code below! # Spawn a maze. Change the num…" at bounding box center [1043, 223] width 393 height 383
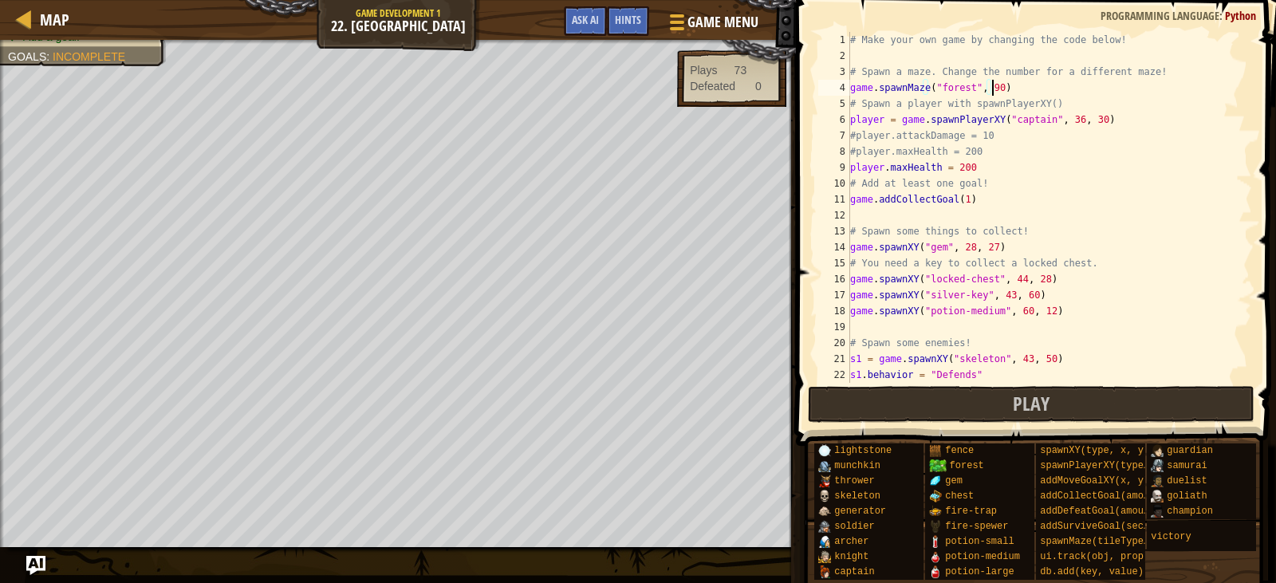
scroll to position [7, 11]
click at [1089, 413] on button "Play" at bounding box center [1031, 404] width 447 height 37
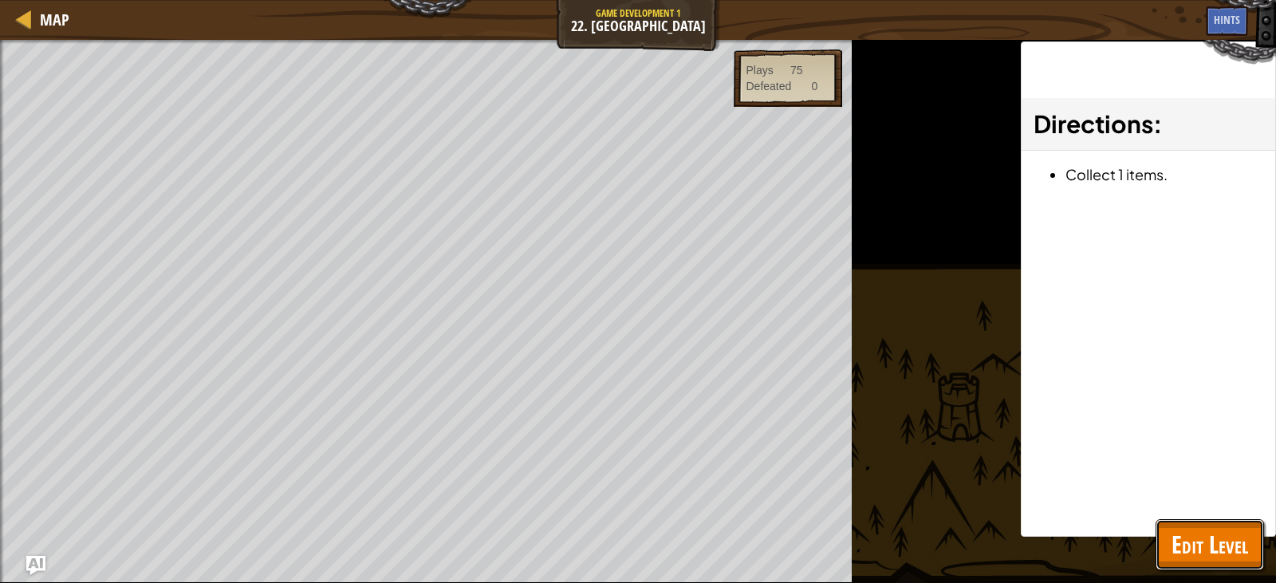
click at [1168, 525] on button "Edit Level" at bounding box center [1209, 544] width 108 height 51
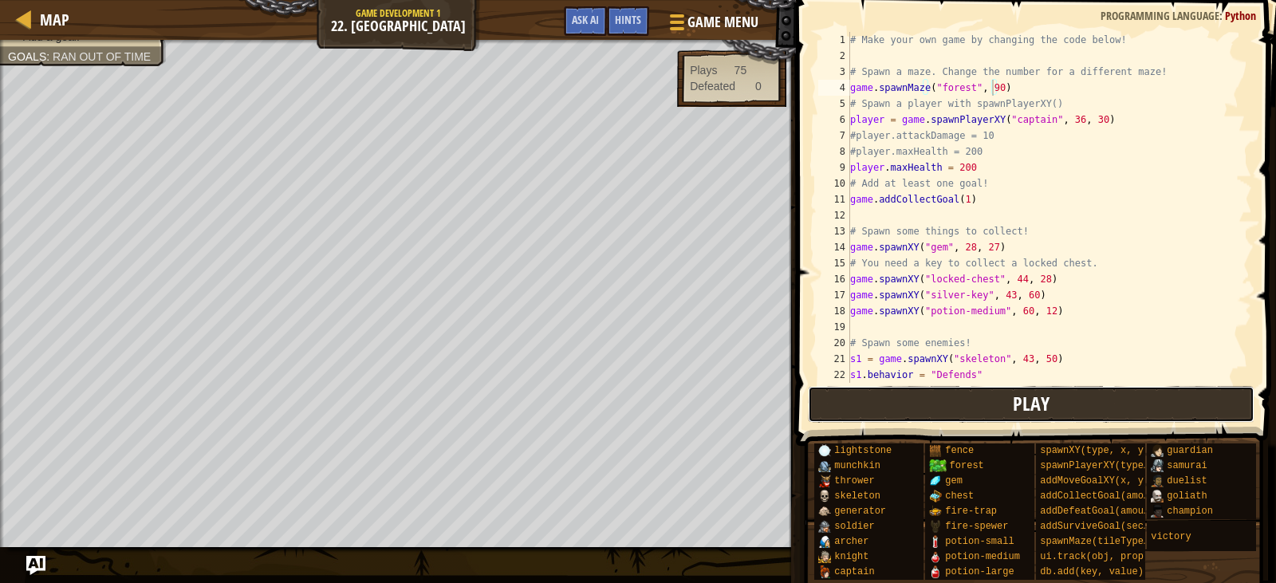
click at [949, 397] on button "Play" at bounding box center [1031, 404] width 447 height 37
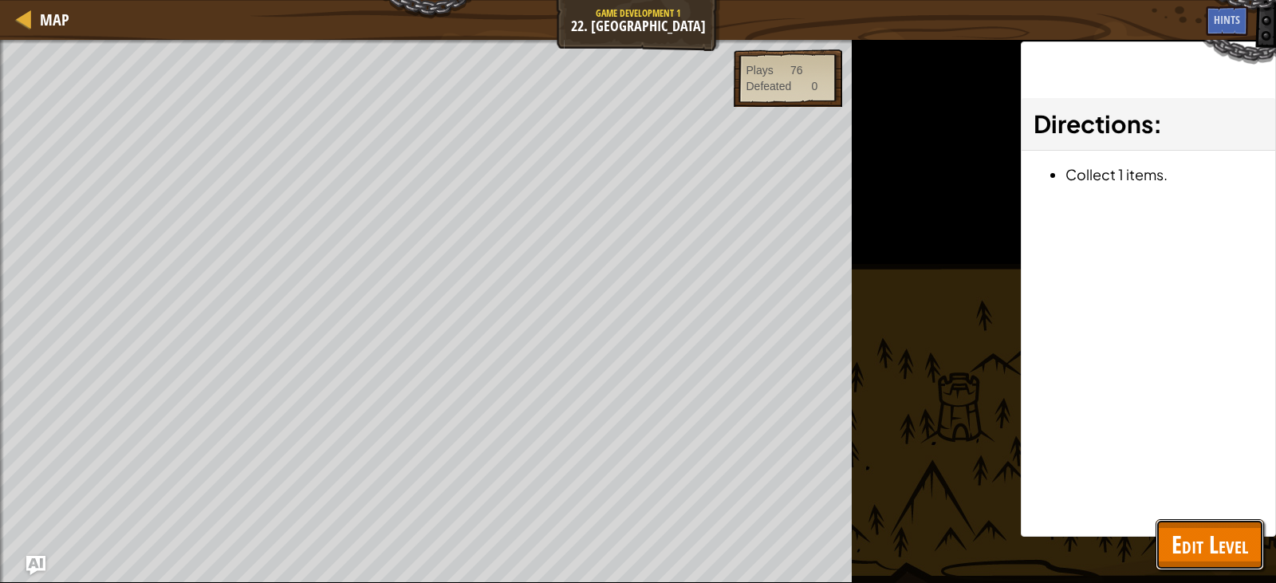
drag, startPoint x: 1193, startPoint y: 537, endPoint x: 983, endPoint y: 470, distance: 220.9
click at [1193, 537] on span "Edit Level" at bounding box center [1209, 544] width 77 height 33
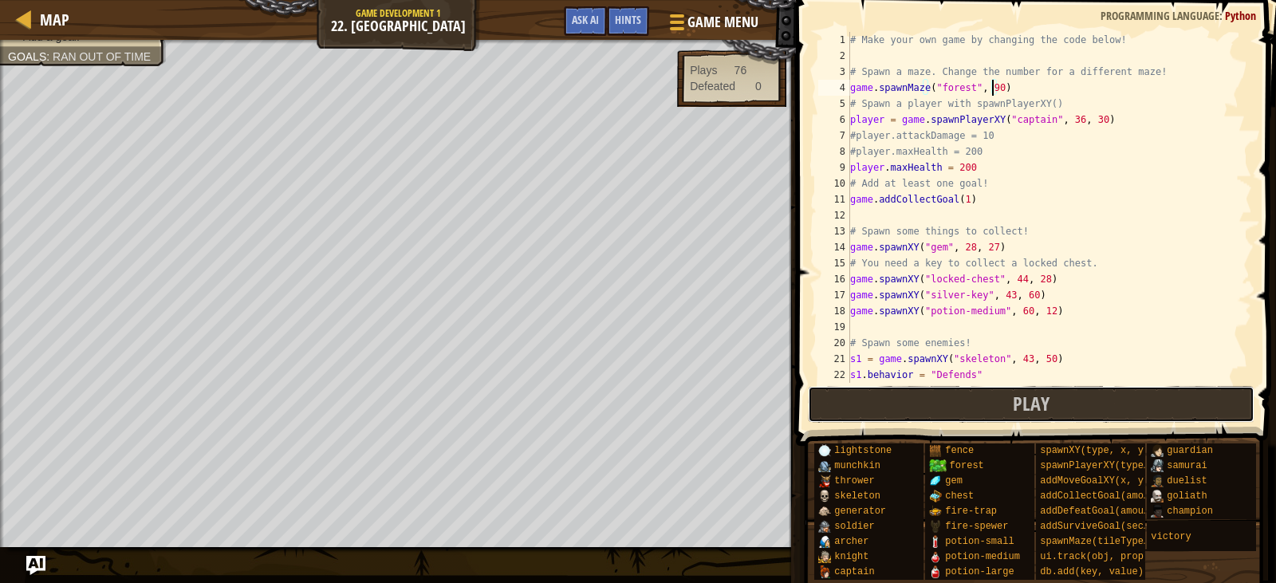
drag, startPoint x: 1040, startPoint y: 421, endPoint x: 867, endPoint y: 355, distance: 185.2
click at [1034, 414] on button "Play" at bounding box center [1031, 404] width 447 height 37
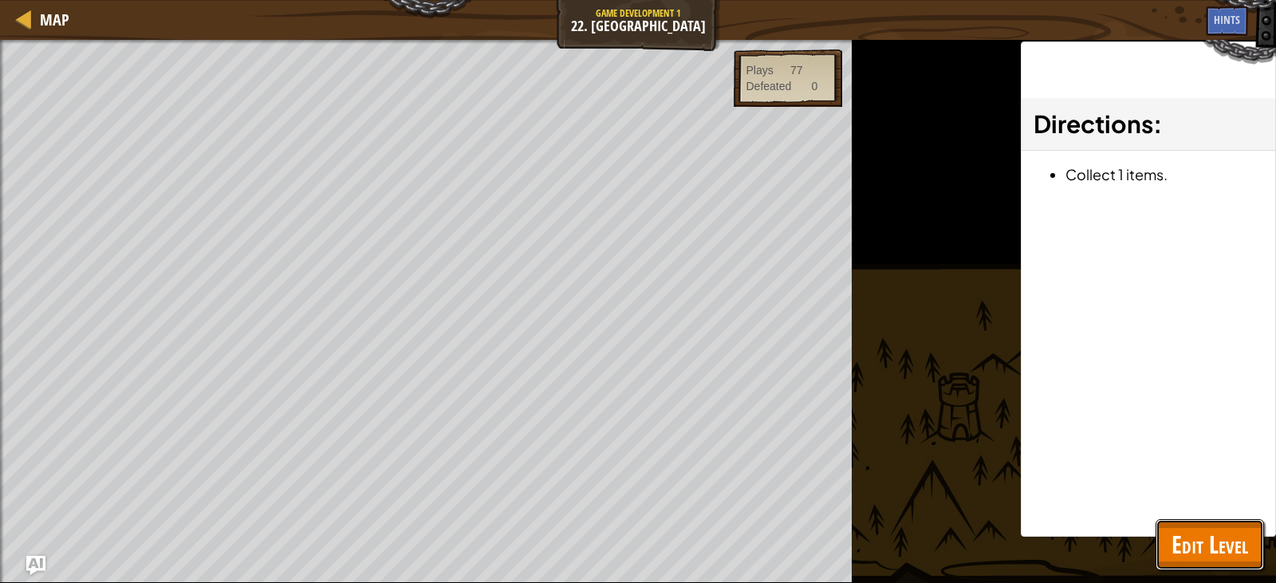
drag, startPoint x: 1185, startPoint y: 553, endPoint x: 1185, endPoint y: 535, distance: 18.3
click at [1190, 553] on span "Edit Level" at bounding box center [1209, 544] width 77 height 33
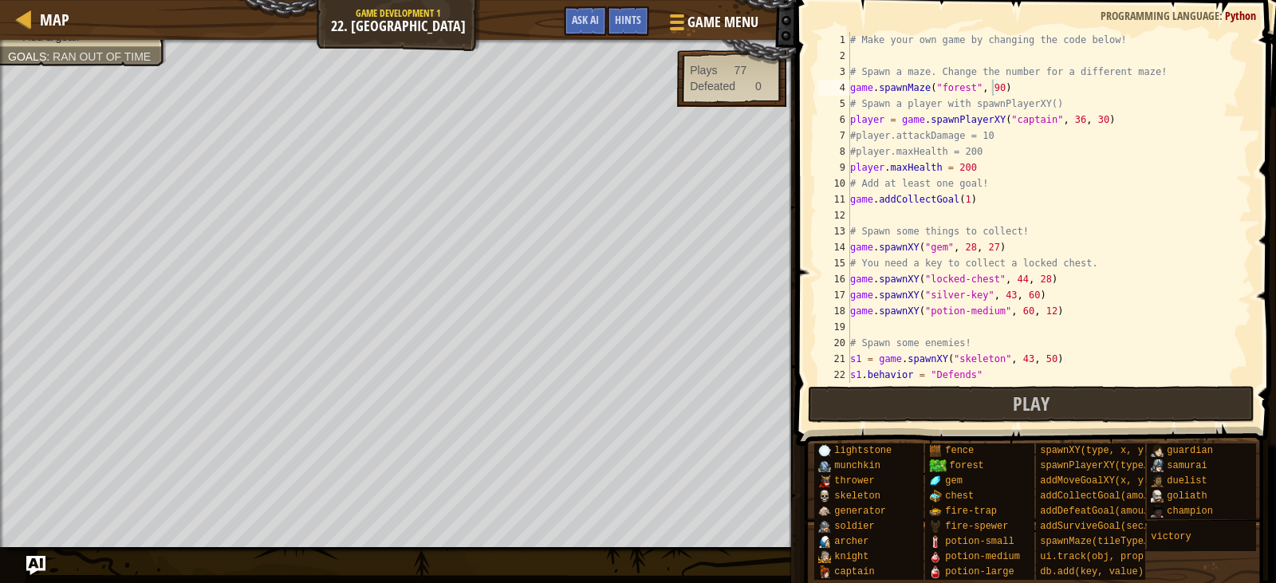
click at [993, 90] on div "# Make your own game by changing the code below! # Spawn a maze. Change the num…" at bounding box center [1043, 223] width 393 height 383
type textarea "game.spawnMaze("forest", 4)"
click at [888, 424] on span at bounding box center [1037, 200] width 493 height 493
drag, startPoint x: 872, startPoint y: 404, endPoint x: 835, endPoint y: 407, distance: 36.7
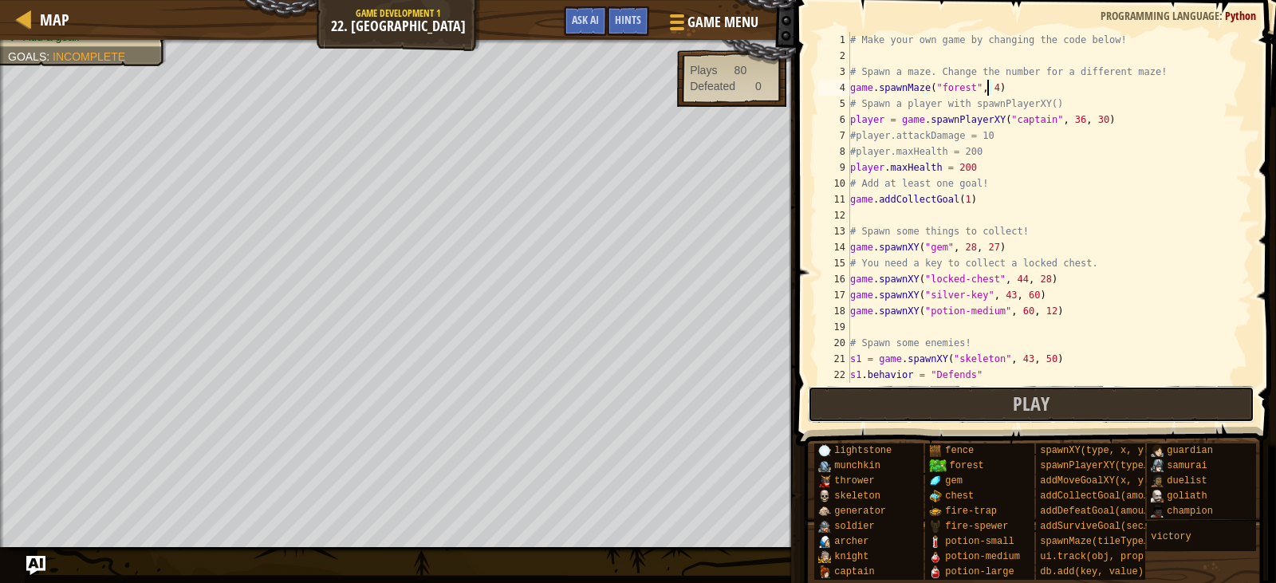
click at [869, 403] on button "Play" at bounding box center [1031, 404] width 447 height 37
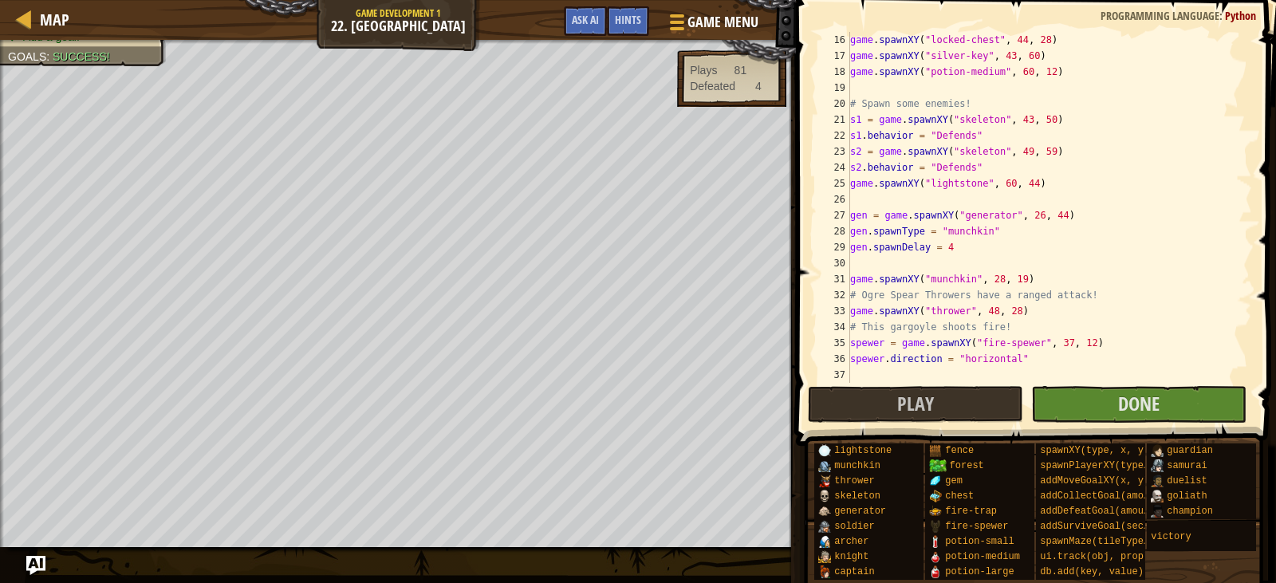
scroll to position [335, 0]
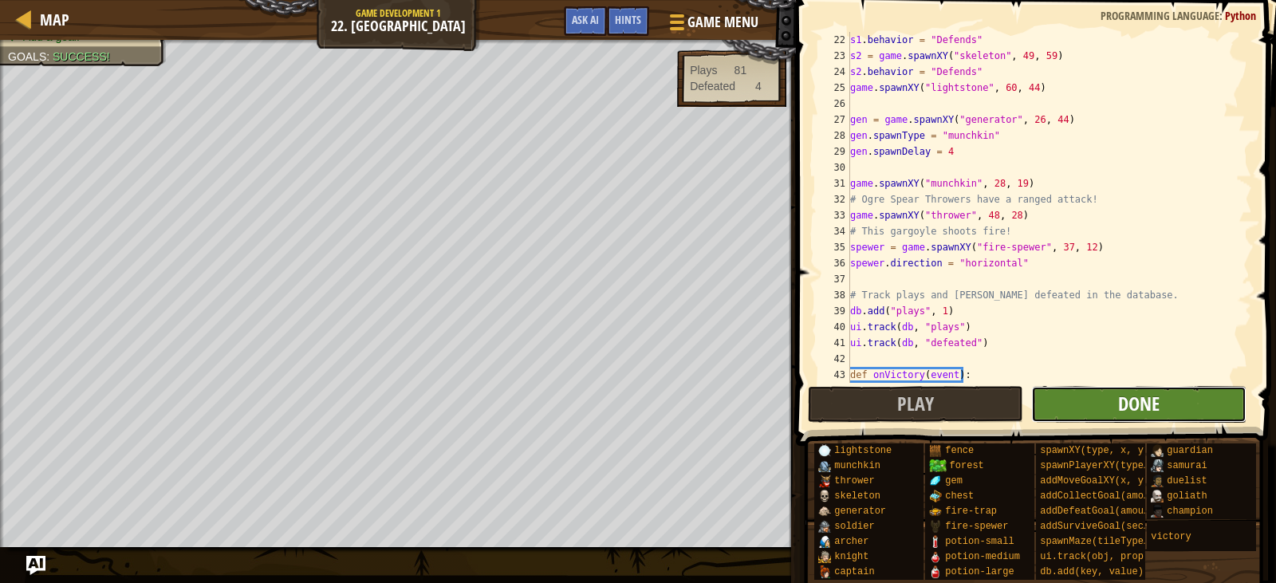
click at [1126, 395] on span "Done" at bounding box center [1138, 404] width 41 height 26
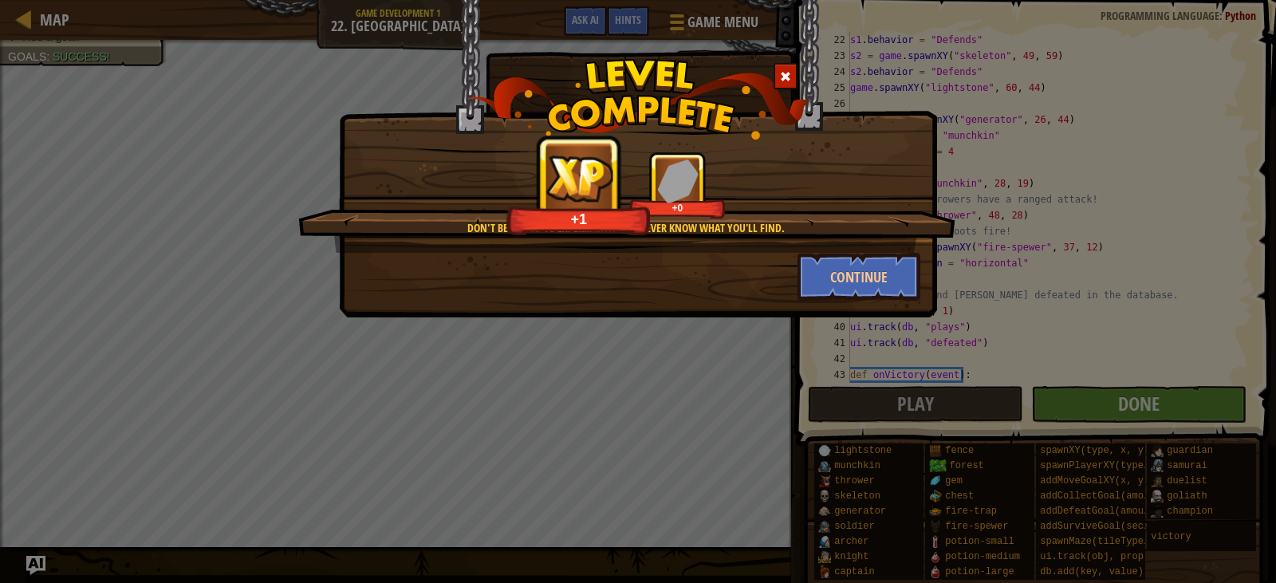
click at [781, 346] on div "Don't be afraid to experiment! You never know what you'll find. +1 +0 Continue" at bounding box center [638, 291] width 1276 height 583
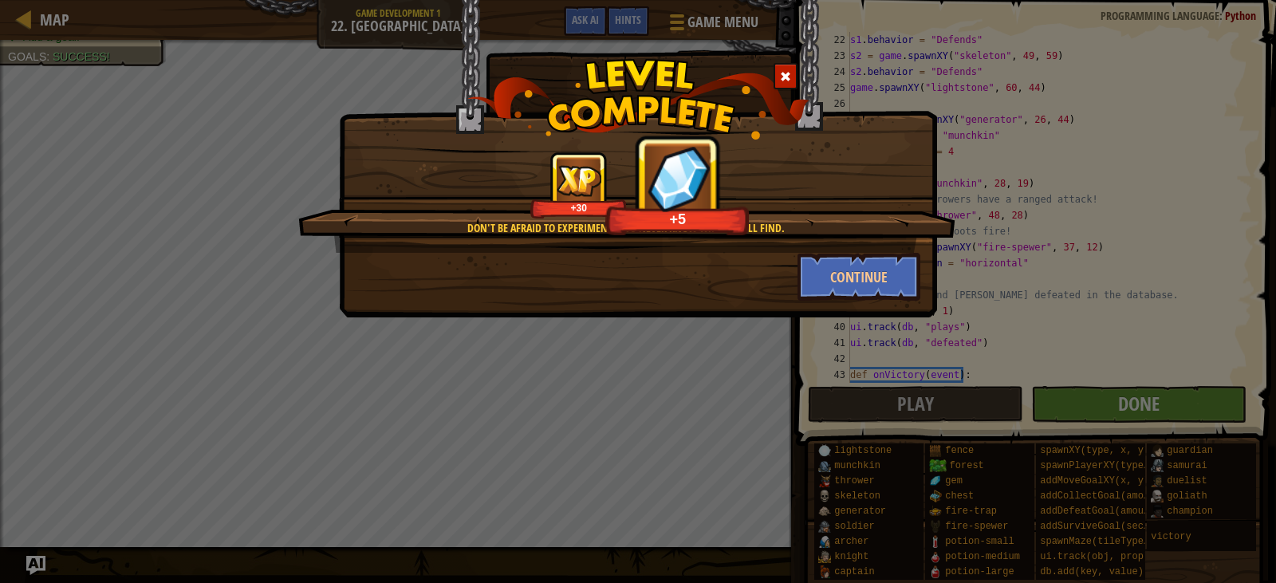
drag, startPoint x: 315, startPoint y: 113, endPoint x: 319, endPoint y: 121, distance: 8.9
click at [319, 121] on div "Don't be afraid to experiment! You never know what you'll find. +30 +5 Continue" at bounding box center [638, 291] width 1276 height 583
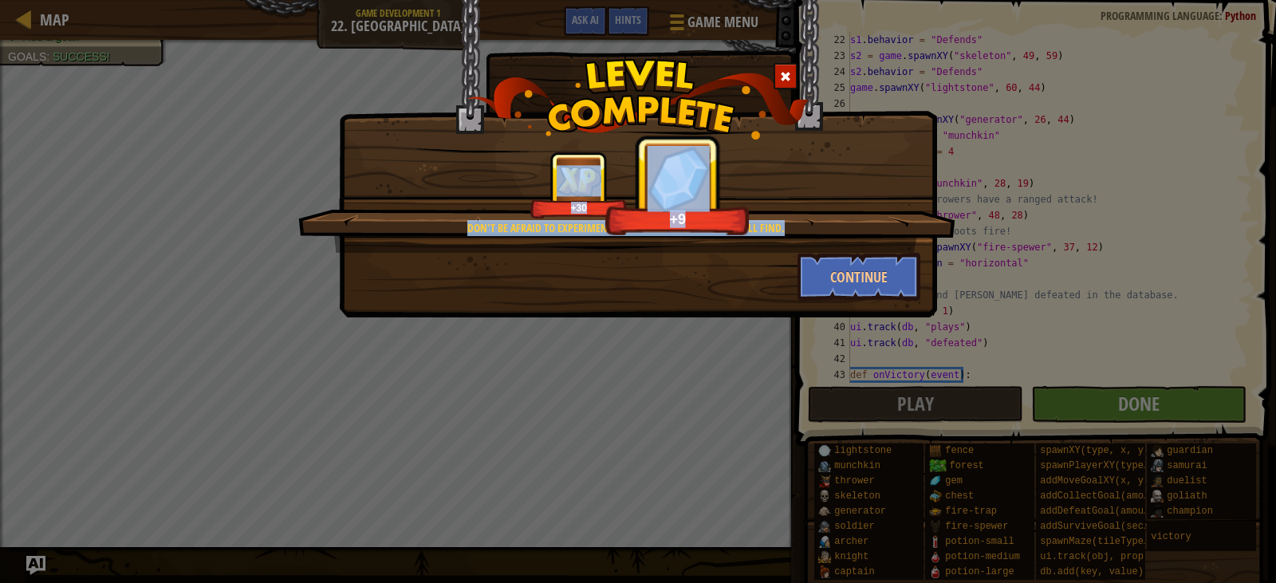
drag, startPoint x: 319, startPoint y: 121, endPoint x: 389, endPoint y: 273, distance: 166.9
click at [388, 269] on div "Don't be afraid to experiment! You never know what you'll find. +30 +9 Continue" at bounding box center [638, 291] width 1276 height 583
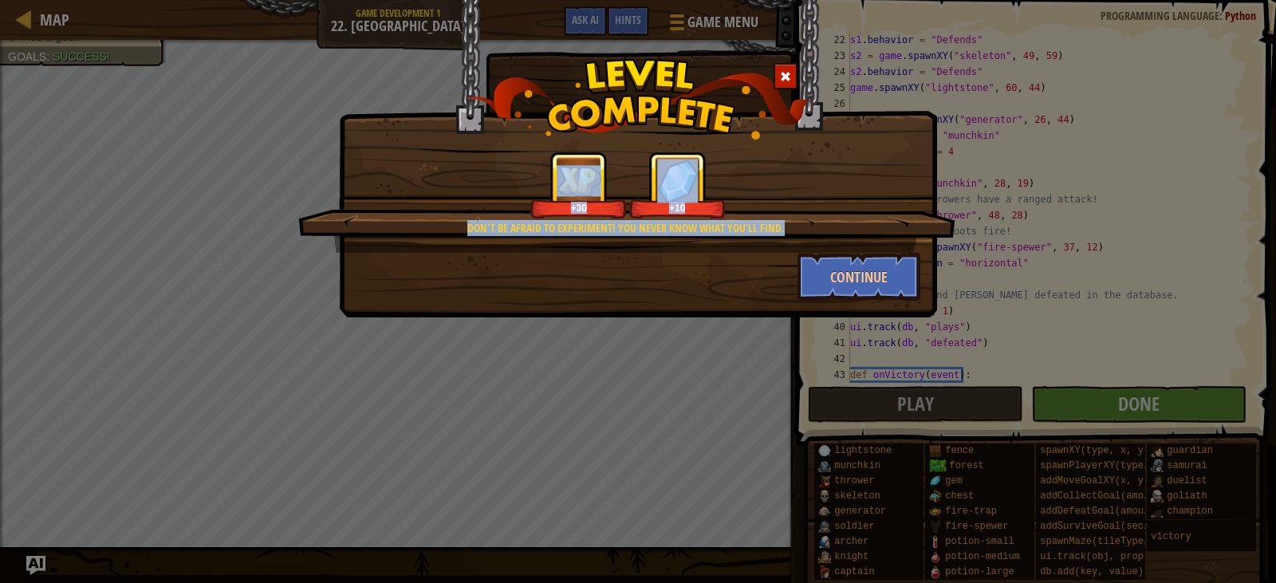
click at [724, 331] on div "Don't be afraid to experiment! You never know what you'll find. +30 +10 Continue" at bounding box center [638, 291] width 1276 height 583
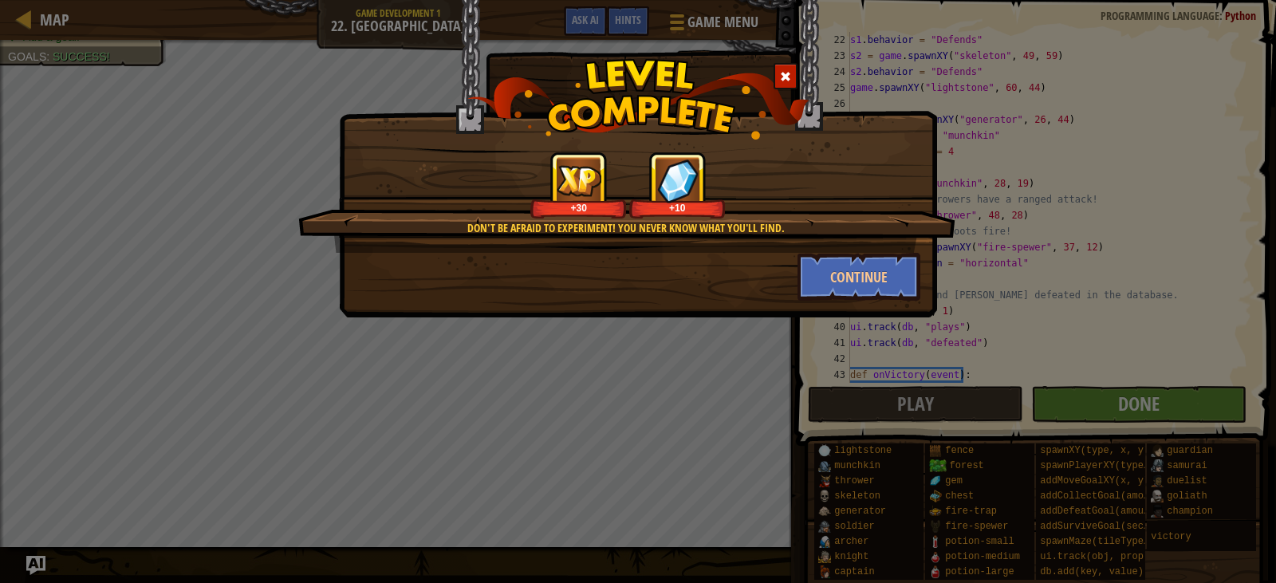
click at [785, 75] on span at bounding box center [785, 76] width 11 height 11
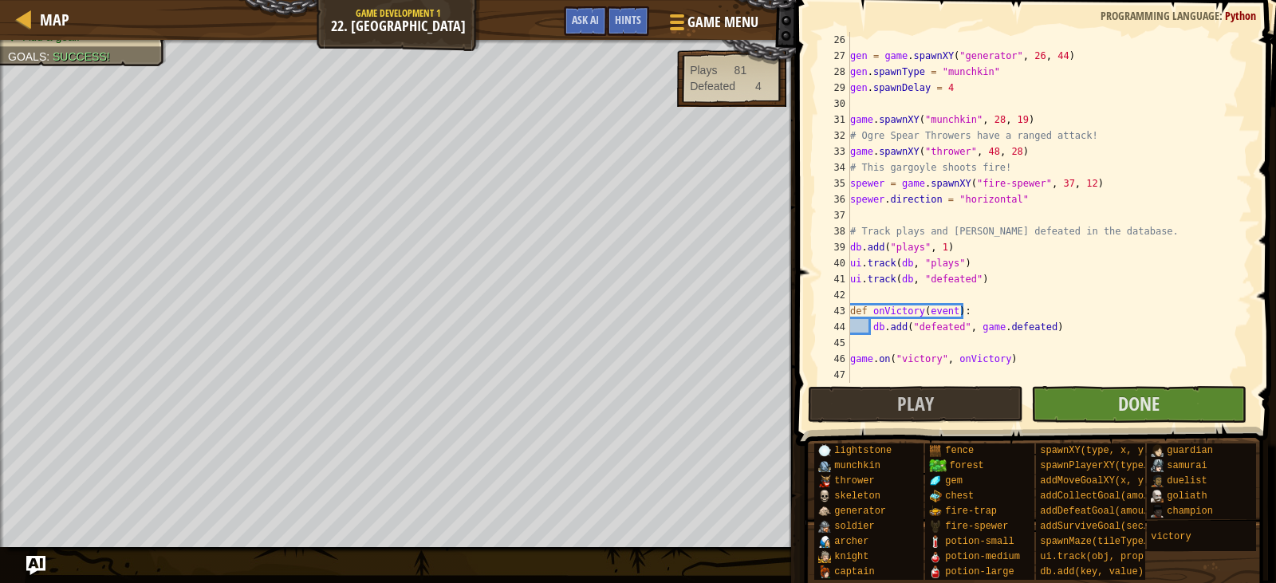
scroll to position [7, 2]
click at [39, 20] on link "Map" at bounding box center [50, 20] width 37 height 22
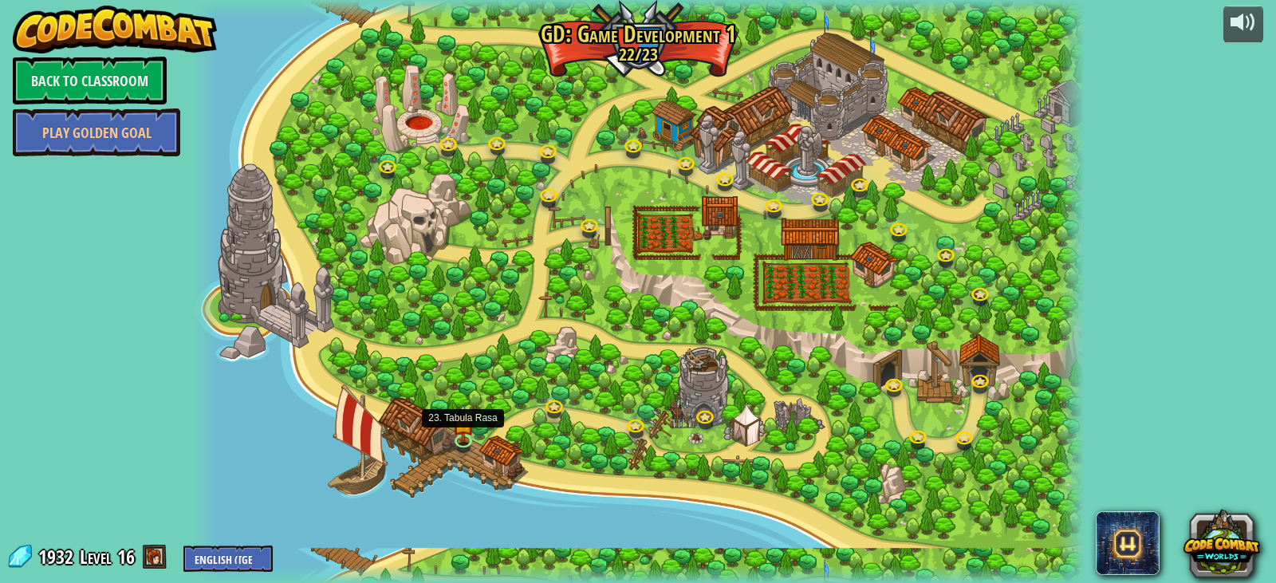
click at [460, 430] on img at bounding box center [463, 422] width 22 height 38
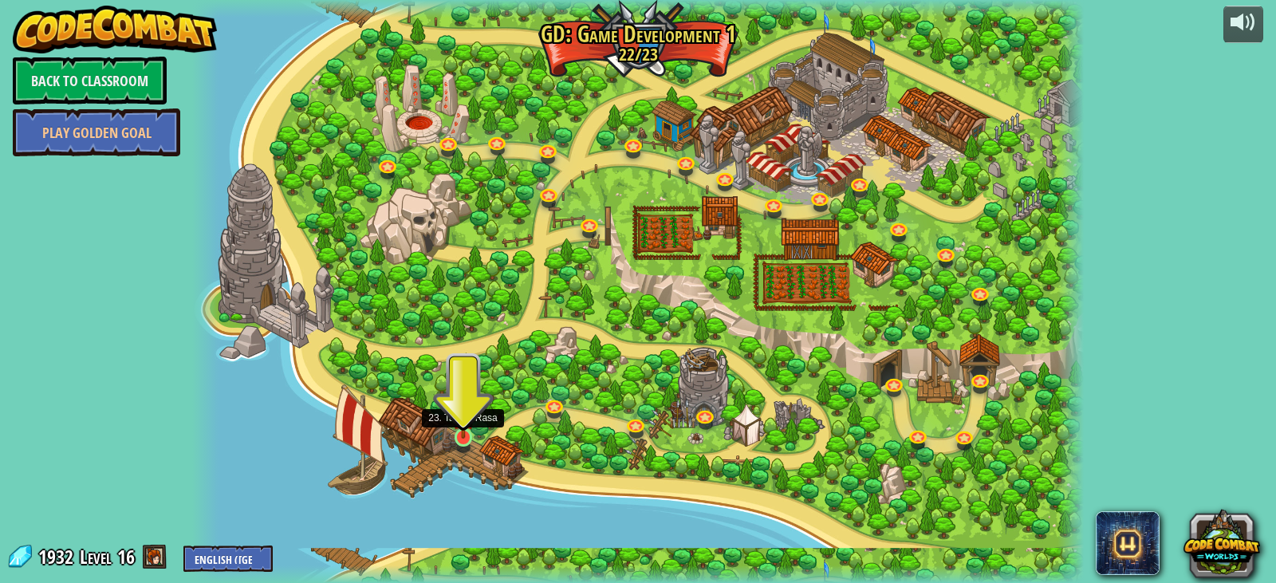
click at [463, 432] on img at bounding box center [463, 413] width 22 height 51
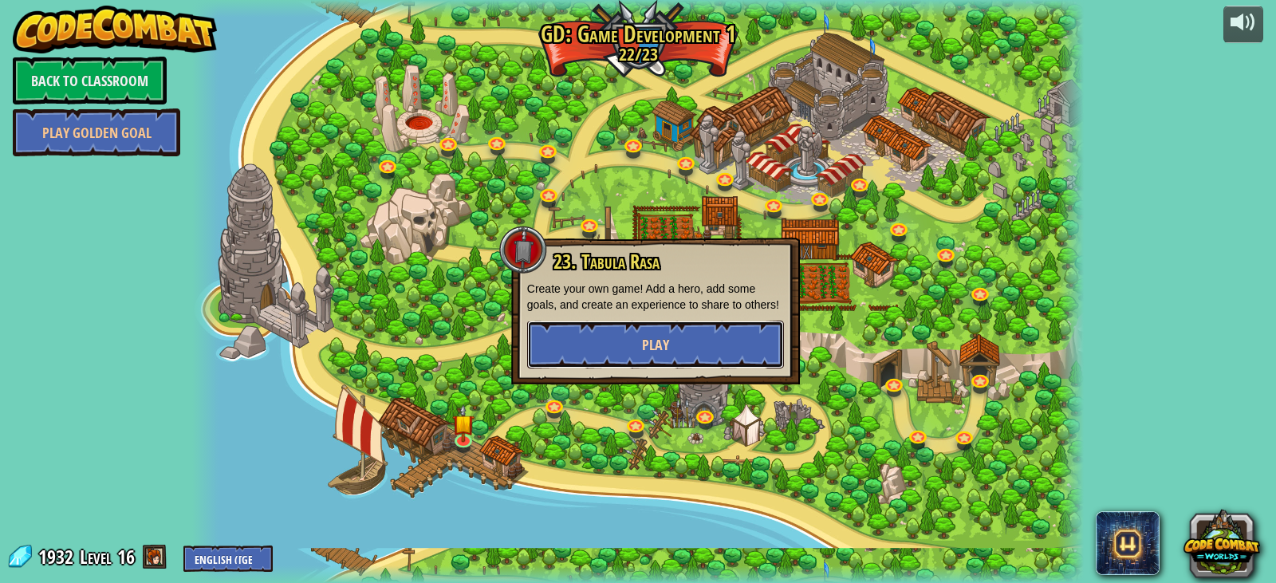
click at [595, 336] on button "Play" at bounding box center [655, 344] width 257 height 48
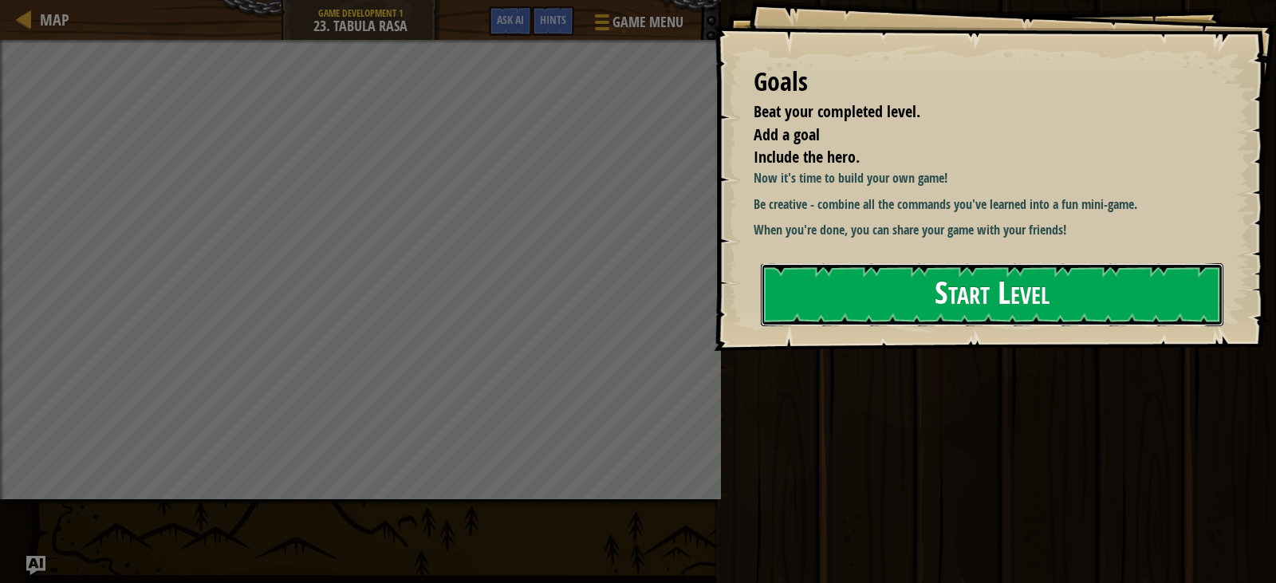
click at [985, 281] on button "Start Level" at bounding box center [992, 294] width 462 height 63
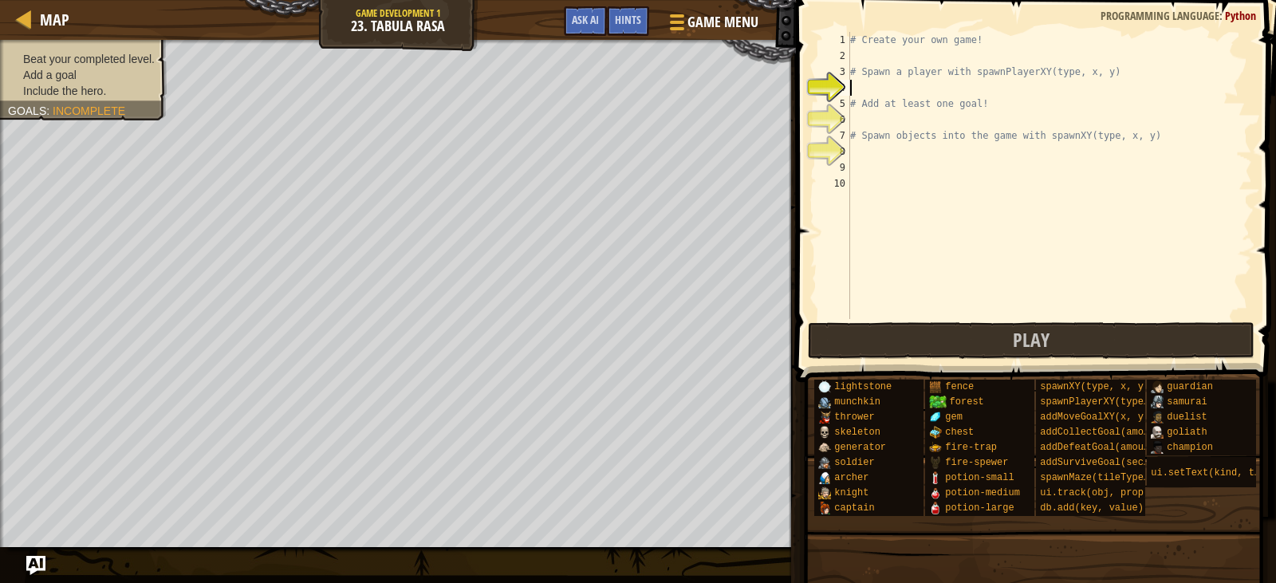
paste textarea "ui.track(db, "defeated")"
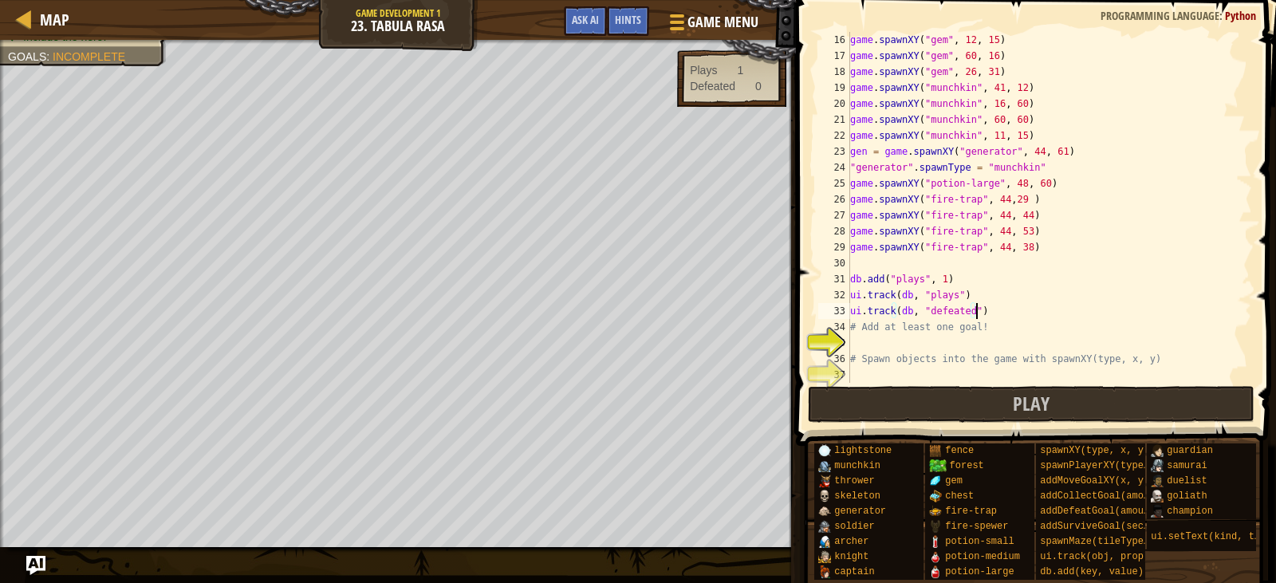
scroll to position [271, 0]
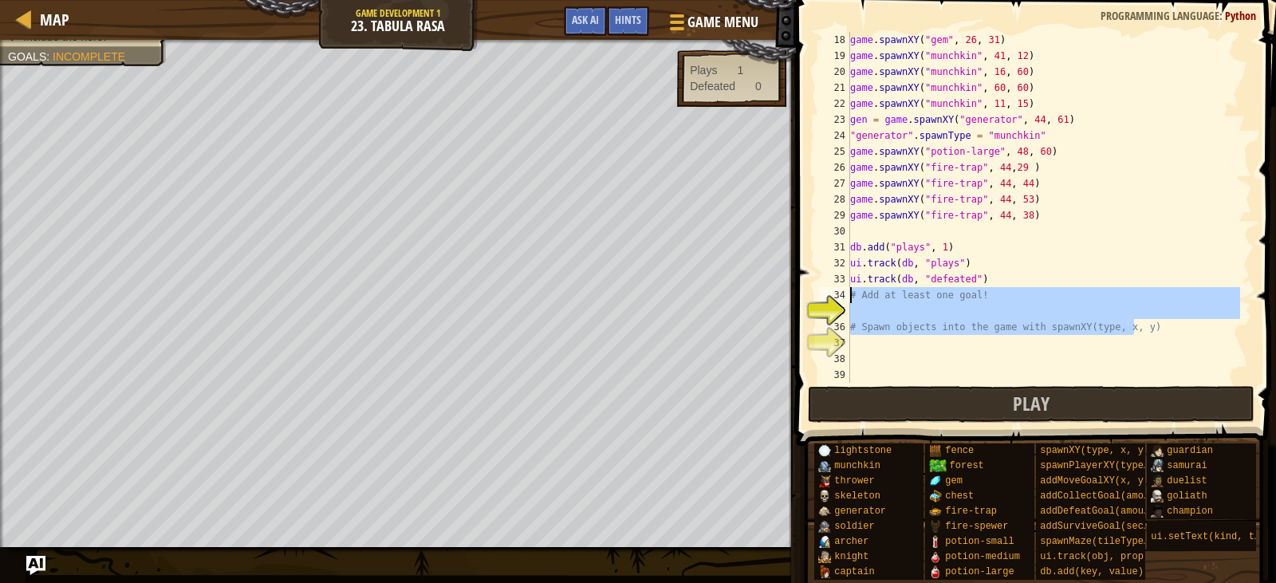
drag, startPoint x: 1141, startPoint y: 330, endPoint x: 842, endPoint y: 297, distance: 300.7
click at [842, 297] on div "ui.track(db, "defeated") 18 19 20 21 22 23 24 25 26 27 28 29 30 31 32 33 34 35 …" at bounding box center [1033, 207] width 437 height 351
type textarea "# Add at least one goal!"
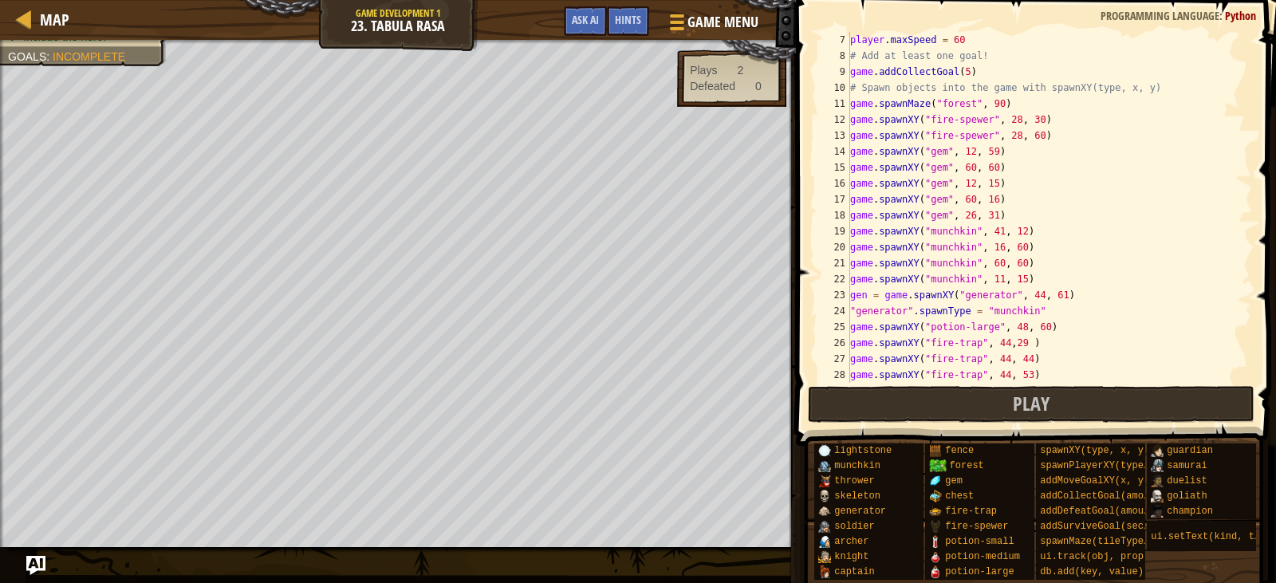
scroll to position [0, 0]
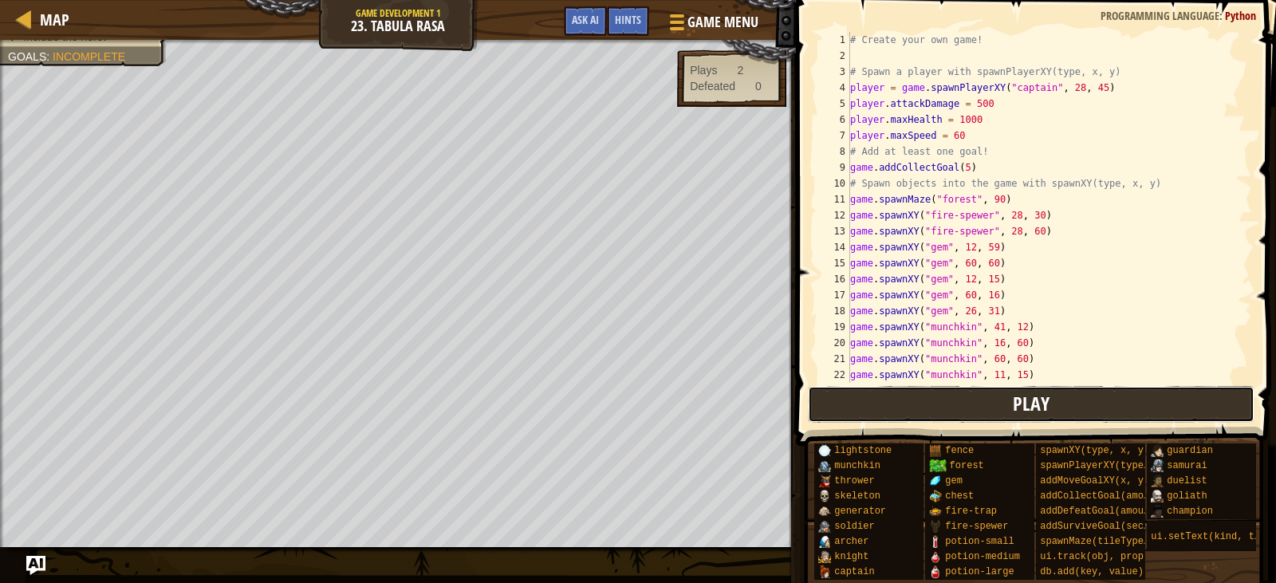
click at [1022, 400] on span "Play" at bounding box center [1030, 404] width 37 height 26
